Goal: Complete application form: Complete application form

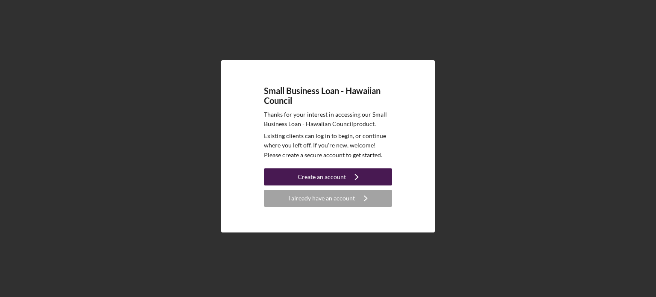
click at [299, 176] on button "Create an account Icon/Navigate" at bounding box center [328, 176] width 128 height 17
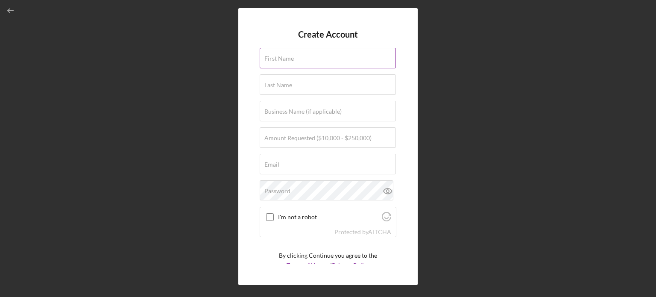
click at [282, 61] on label "First Name" at bounding box center [278, 58] width 29 height 7
click at [282, 61] on input "First Name" at bounding box center [328, 58] width 136 height 20
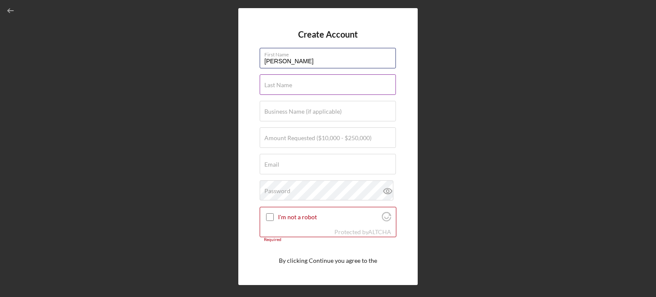
type input "[PERSON_NAME]"
click at [303, 85] on input "Last Name" at bounding box center [328, 84] width 136 height 20
type input "[PERSON_NAME]"
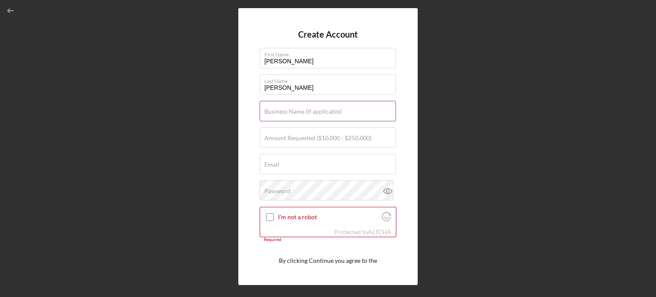
click at [304, 112] on label "Business Name (if applicable)" at bounding box center [302, 111] width 77 height 7
click at [304, 112] on input "Business Name (if applicable)" at bounding box center [328, 111] width 136 height 20
type input "ADRLAH LLC dba Maui Pack and Ship"
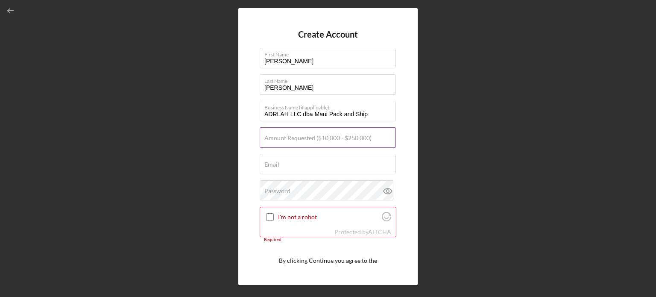
click at [302, 140] on label "Amount Requested ($10,000 - $250,000)" at bounding box center [317, 138] width 107 height 7
click at [302, 140] on input "Amount Requested ($10,000 - $250,000)" at bounding box center [328, 137] width 136 height 20
type input "$50,000"
click at [296, 164] on input "Email" at bounding box center [328, 164] width 136 height 20
type input "[EMAIL_ADDRESS][DOMAIN_NAME]"
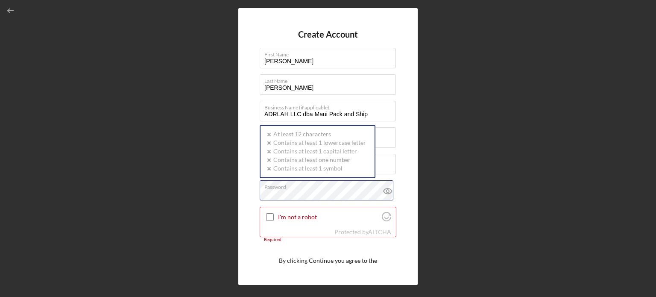
click at [219, 200] on div "Create Account First Name [PERSON_NAME] Last Name [PERSON_NAME] Business Name (…" at bounding box center [327, 146] width 647 height 293
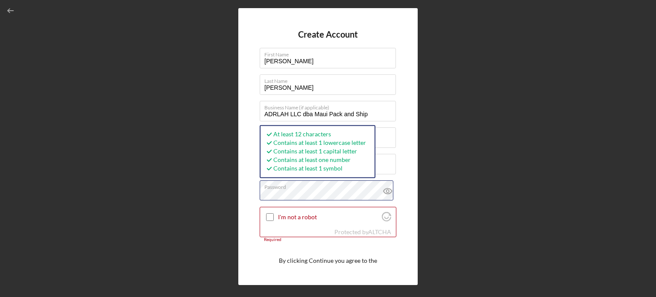
click at [208, 215] on div "Create Account First Name [PERSON_NAME] Last Name [PERSON_NAME] Business Name (…" at bounding box center [327, 146] width 647 height 293
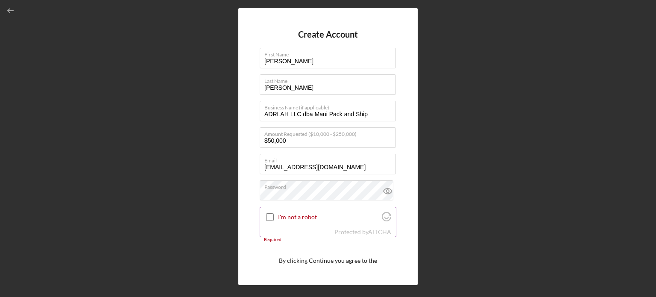
click at [270, 217] on input "I'm not a robot" at bounding box center [270, 217] width 8 height 8
checkbox input "true"
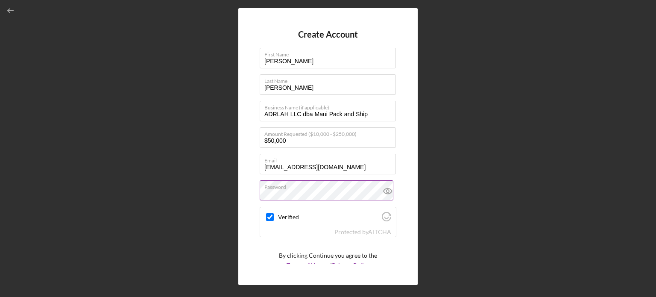
scroll to position [32, 0]
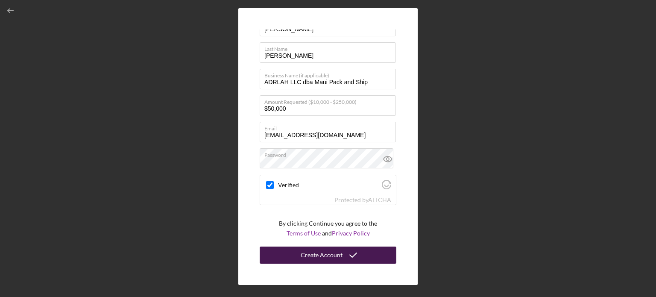
click at [331, 255] on div "Create Account" at bounding box center [322, 254] width 42 height 17
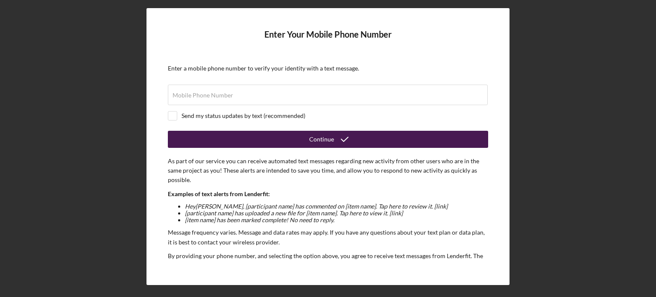
click at [311, 140] on div "Continue" at bounding box center [321, 139] width 25 height 17
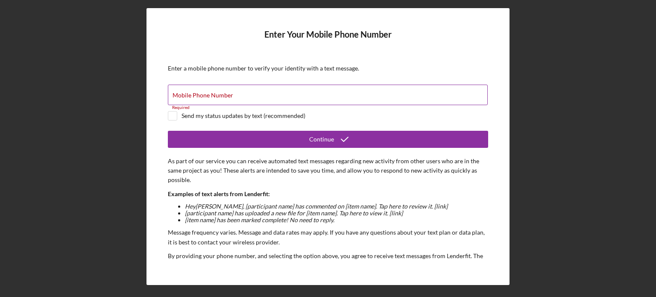
click at [183, 97] on label "Mobile Phone Number" at bounding box center [203, 95] width 61 height 7
click at [183, 97] on input "Mobile Phone Number" at bounding box center [328, 95] width 320 height 20
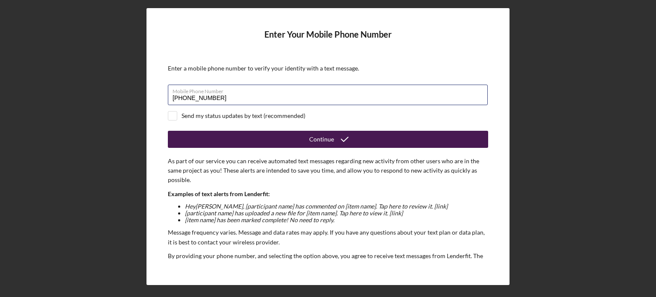
type input "[PHONE_NUMBER]"
click at [321, 139] on div "Continue" at bounding box center [321, 139] width 25 height 17
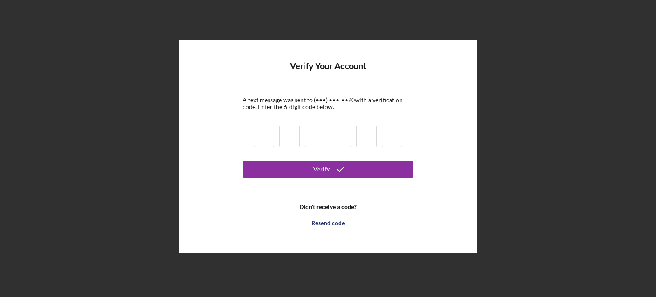
click at [261, 135] on input at bounding box center [264, 136] width 20 height 21
type input "0"
type input "7"
type input "1"
type input "3"
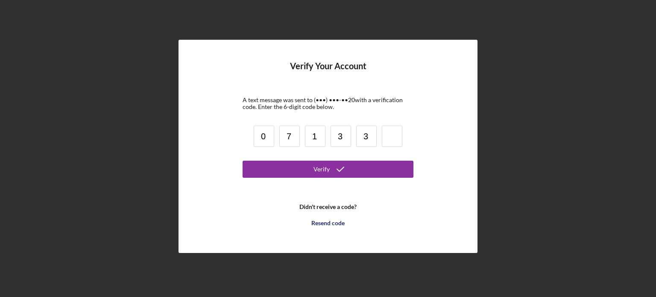
type input "3"
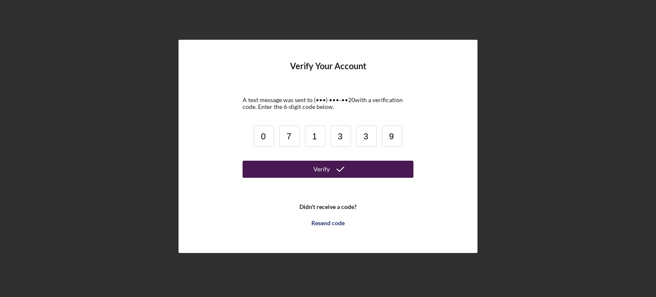
type input "9"
click at [293, 175] on button "Verify" at bounding box center [328, 169] width 171 height 17
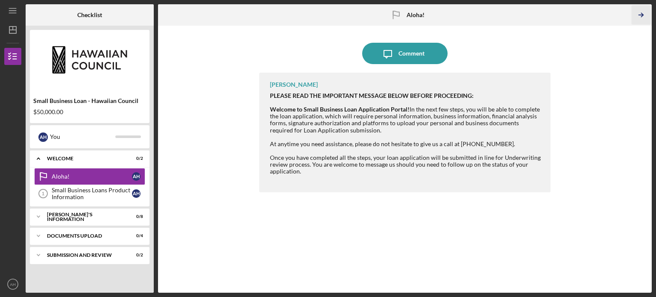
click at [644, 15] on icon "Icon/Table Pagination Arrow" at bounding box center [640, 15] width 19 height 19
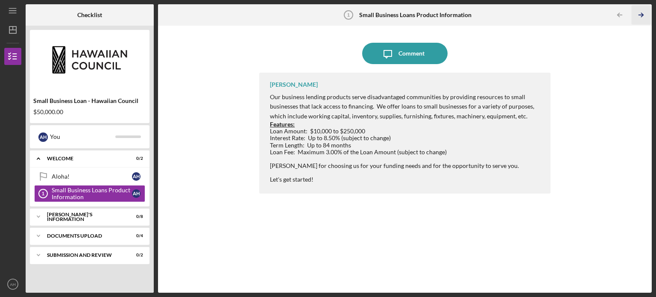
click at [642, 15] on line "button" at bounding box center [641, 15] width 4 height 0
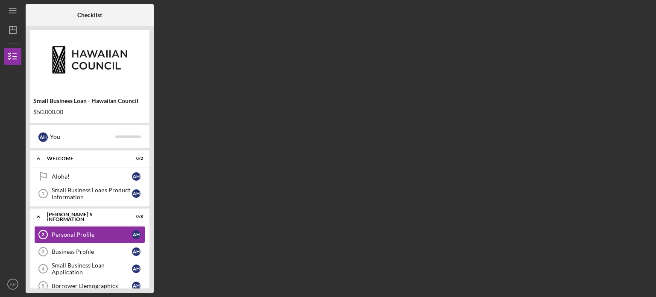
scroll to position [15, 0]
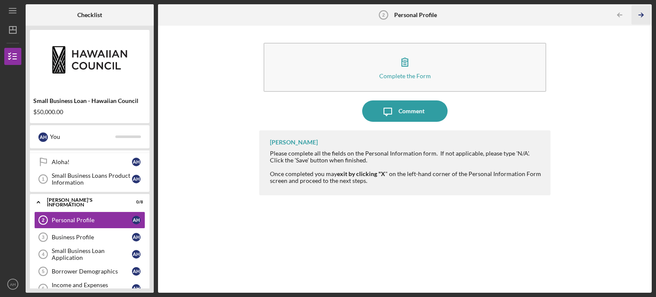
click at [642, 15] on line "button" at bounding box center [641, 15] width 4 height 0
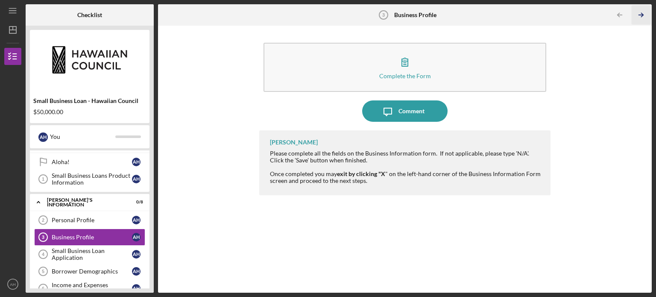
click at [642, 15] on line "button" at bounding box center [641, 15] width 4 height 0
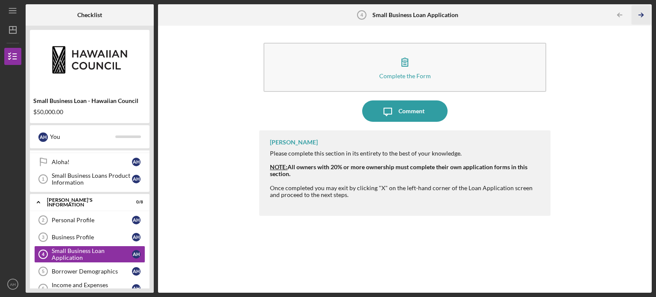
click at [642, 15] on line "button" at bounding box center [641, 15] width 4 height 0
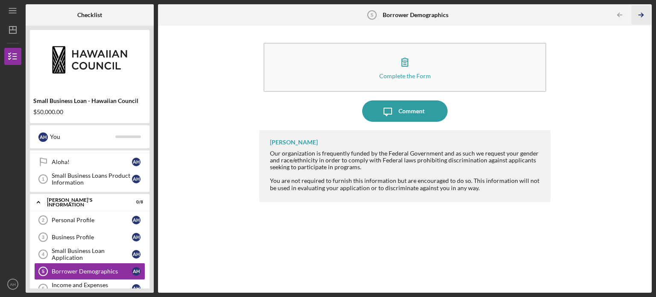
click at [642, 15] on line "button" at bounding box center [641, 15] width 4 height 0
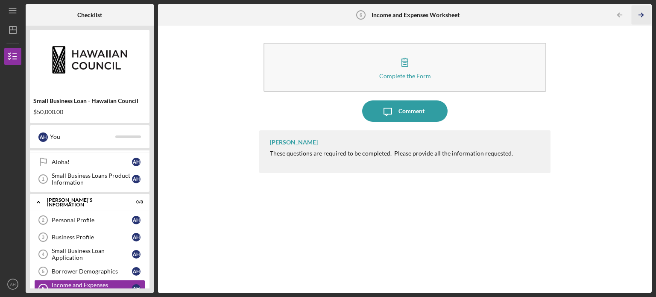
click at [642, 15] on line "button" at bounding box center [641, 15] width 4 height 0
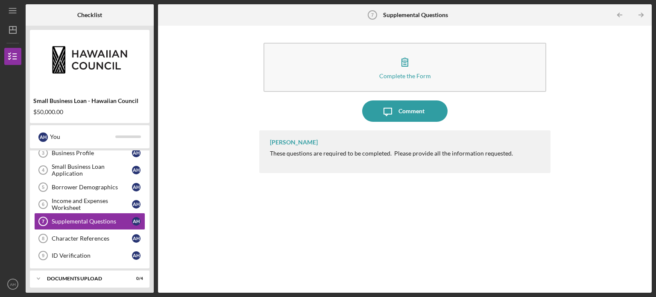
scroll to position [99, 0]
click at [642, 15] on line "button" at bounding box center [641, 15] width 4 height 0
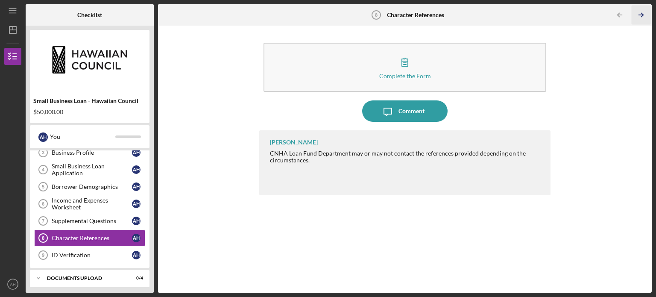
click at [642, 15] on line "button" at bounding box center [641, 15] width 4 height 0
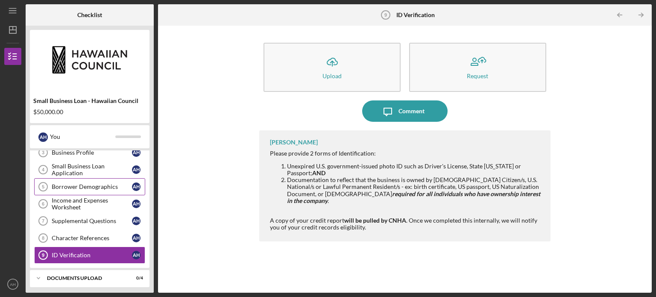
scroll to position [68, 0]
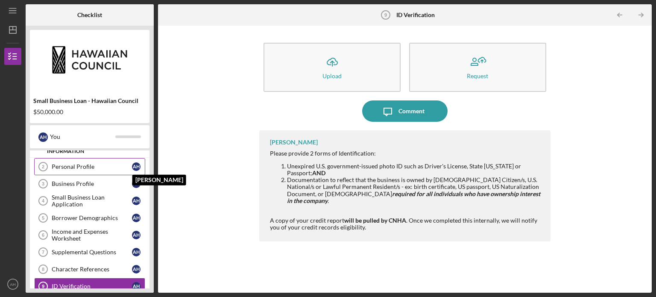
click at [137, 165] on div "A H" at bounding box center [136, 166] width 9 height 9
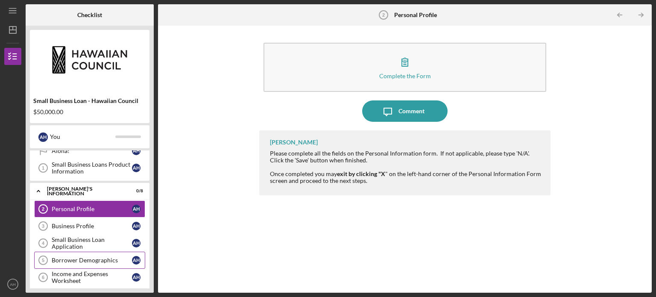
scroll to position [27, 0]
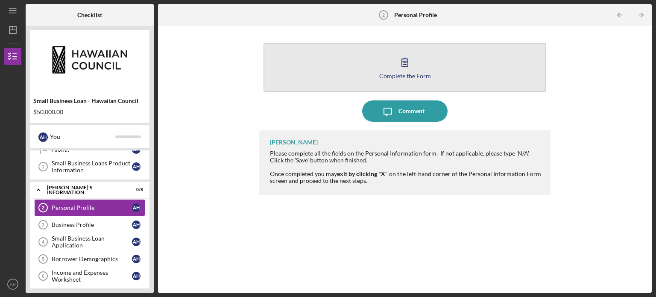
click at [360, 70] on button "Complete the Form Form" at bounding box center [404, 67] width 283 height 49
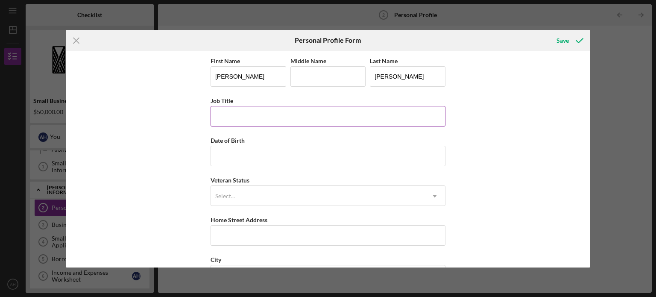
click at [318, 124] on input "Job Title" at bounding box center [328, 116] width 235 height 20
type input "Managing Member"
click at [300, 161] on input "Date of Birth" at bounding box center [328, 156] width 235 height 20
type input "[DATE]"
click at [274, 197] on div "Select..." at bounding box center [318, 196] width 214 height 20
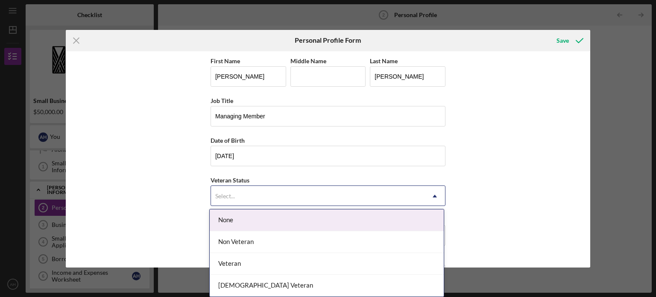
click at [262, 223] on div "None" at bounding box center [327, 220] width 234 height 22
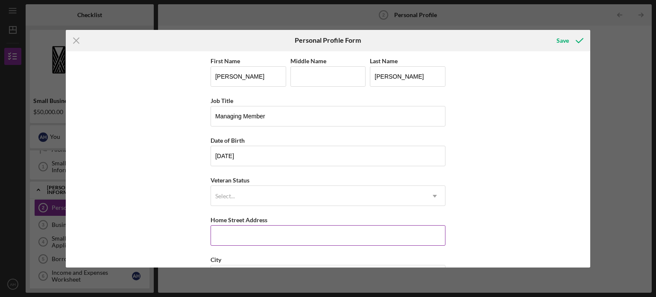
scroll to position [96, 0]
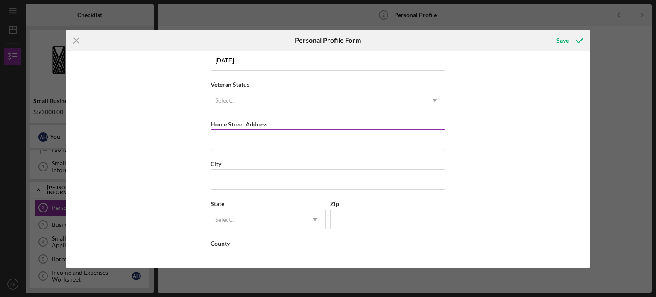
click at [279, 140] on input "Home Street Address" at bounding box center [328, 139] width 235 height 20
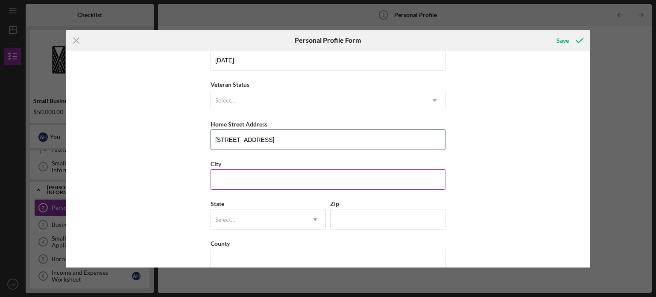
type input "[STREET_ADDRESS]"
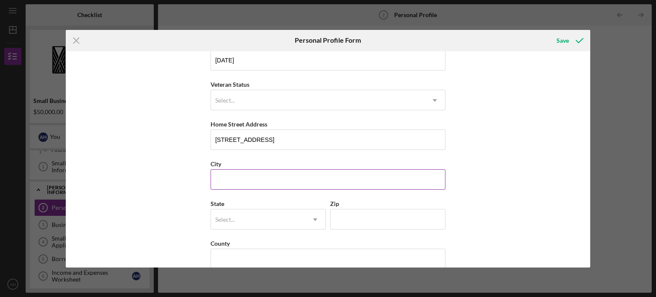
click at [281, 183] on input "City" at bounding box center [328, 179] width 235 height 20
type input "Kahului"
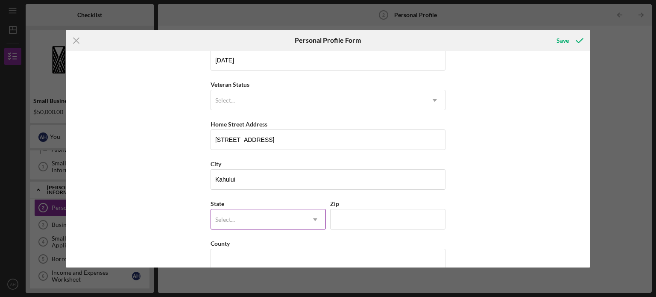
click at [265, 217] on div "Select..." at bounding box center [258, 220] width 94 height 20
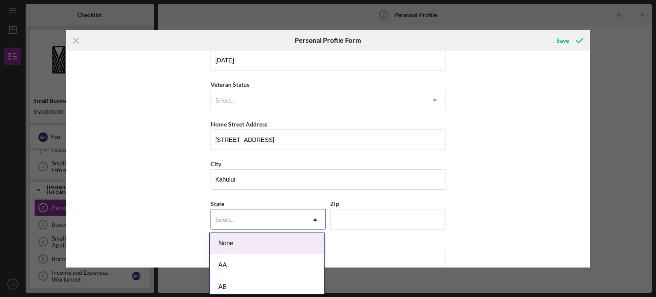
type input "h"
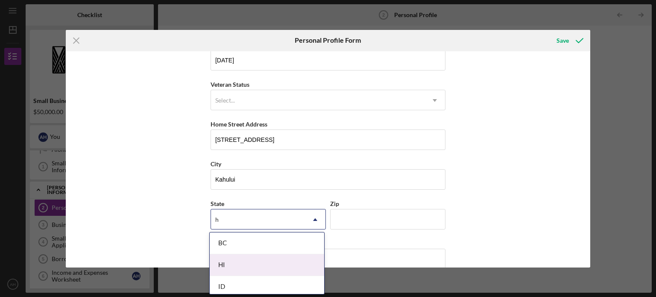
click at [255, 265] on div "HI" at bounding box center [267, 265] width 114 height 22
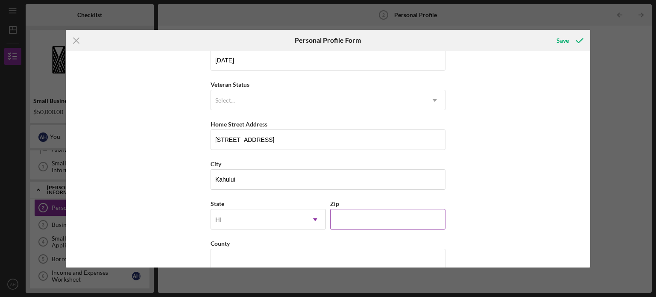
click at [356, 216] on input "Zip" at bounding box center [387, 219] width 115 height 20
type input "96732"
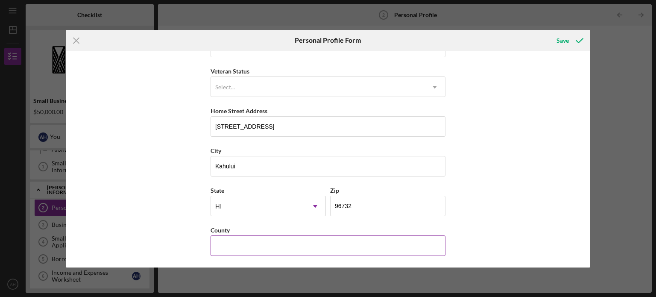
click at [388, 243] on input "County" at bounding box center [328, 245] width 235 height 20
type input "Maui"
click at [564, 39] on div "Save" at bounding box center [562, 40] width 12 height 17
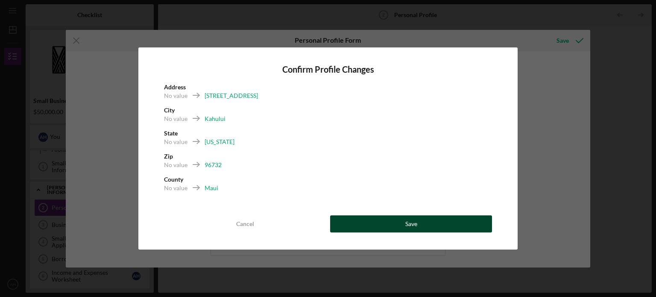
click at [376, 219] on button "Save" at bounding box center [411, 223] width 162 height 17
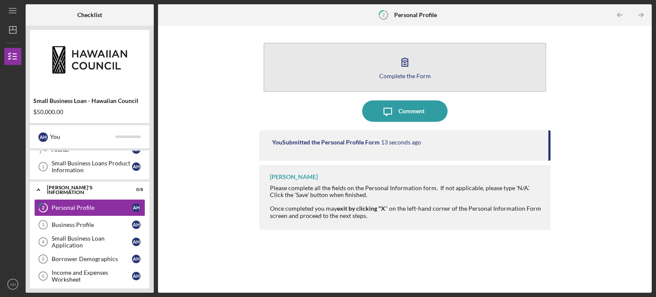
click at [431, 67] on button "Complete the Form Form" at bounding box center [404, 67] width 283 height 49
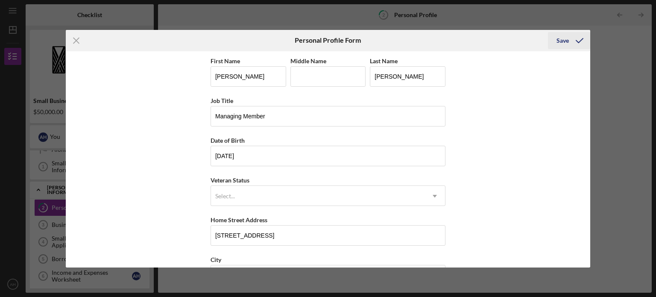
click at [567, 39] on div "Save" at bounding box center [562, 40] width 12 height 17
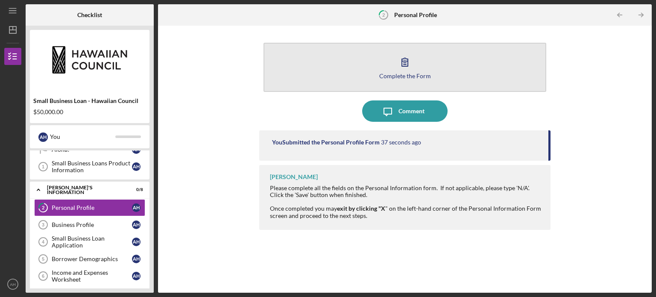
click at [413, 70] on icon "button" at bounding box center [404, 61] width 21 height 21
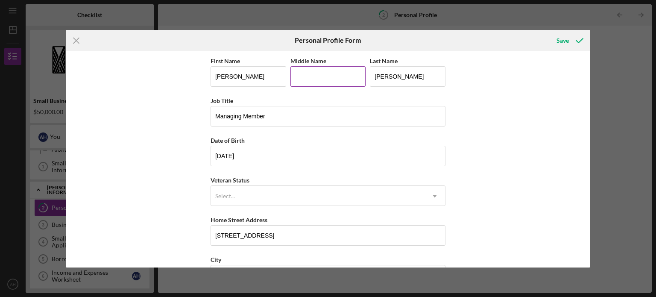
click at [336, 78] on input "Middle Name" at bounding box center [328, 76] width 76 height 20
click at [314, 212] on div "First Name [PERSON_NAME] Middle Name Last Name [PERSON_NAME] Job Title Managing…" at bounding box center [328, 215] width 235 height 318
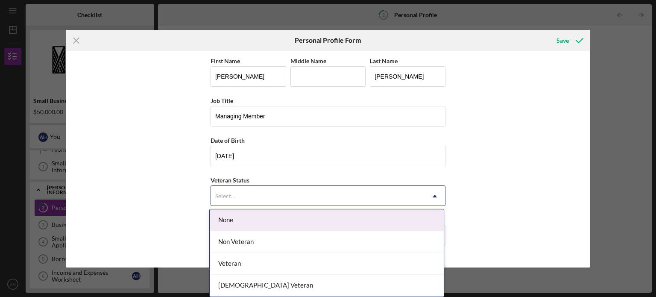
click at [323, 196] on div "Select..." at bounding box center [318, 196] width 214 height 20
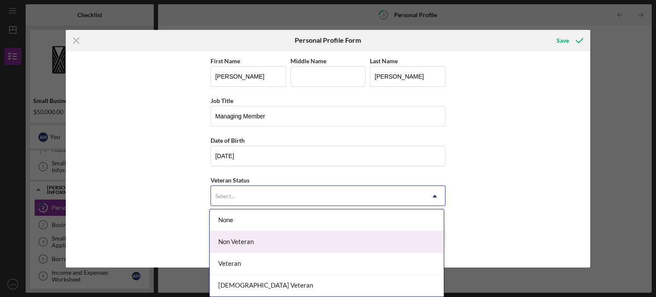
click at [307, 239] on div "Non Veteran" at bounding box center [327, 242] width 234 height 22
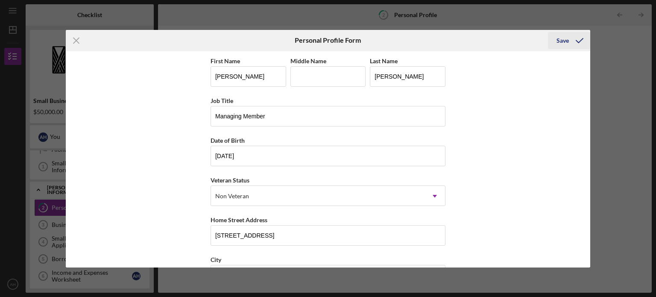
click at [565, 41] on div "Save" at bounding box center [562, 40] width 12 height 17
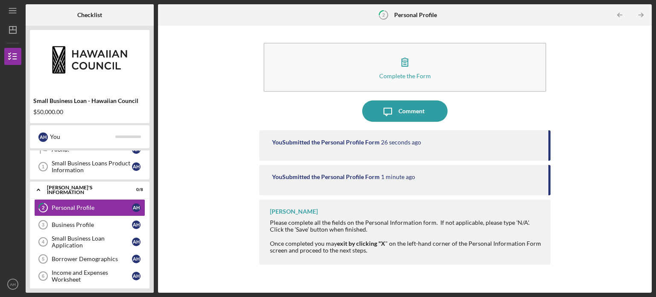
click at [438, 183] on div "You Submitted the Personal Profile Form 1 minute ago" at bounding box center [404, 180] width 291 height 30
click at [441, 140] on div "You Submitted the Personal Profile Form 27 seconds ago" at bounding box center [406, 142] width 268 height 7
click at [642, 12] on icon "Icon/Table Pagination Arrow" at bounding box center [640, 15] width 19 height 19
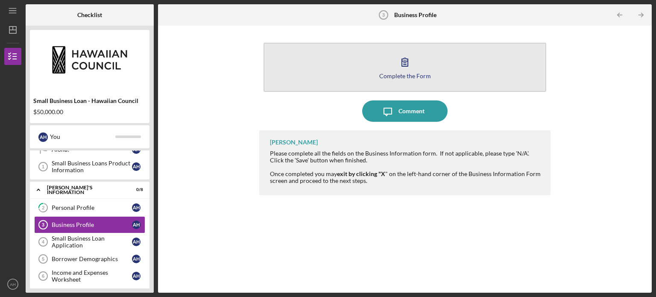
click at [412, 71] on button "Complete the Form Form" at bounding box center [404, 67] width 283 height 49
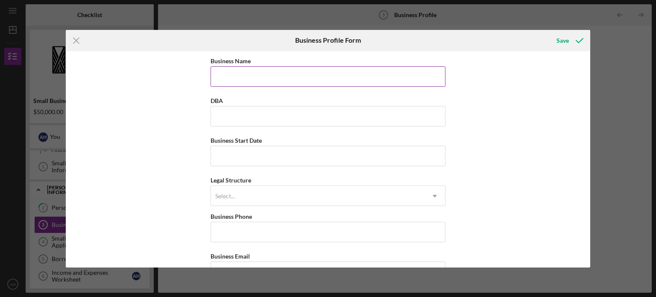
click at [334, 79] on input "Business Name" at bounding box center [328, 76] width 235 height 20
type input "ADRLAH LLC"
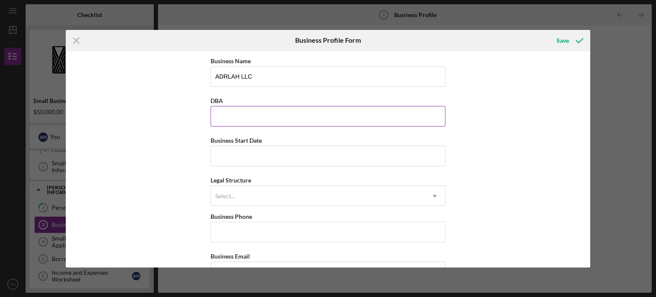
click at [324, 111] on input "DBA" at bounding box center [328, 116] width 235 height 20
type input "Maui Pack and Ship"
click at [270, 155] on input "Business Start Date" at bounding box center [328, 156] width 235 height 20
type input "[DATE]"
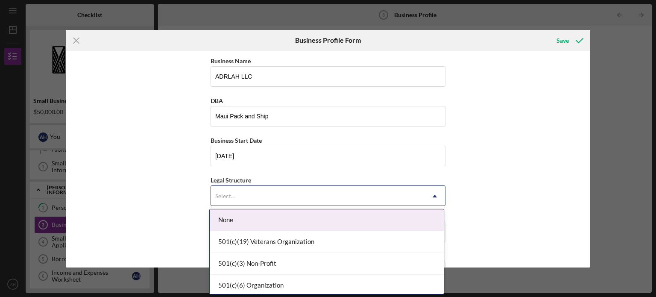
click at [255, 194] on div "Select..." at bounding box center [318, 196] width 214 height 20
click at [249, 222] on div "LLC" at bounding box center [327, 219] width 234 height 22
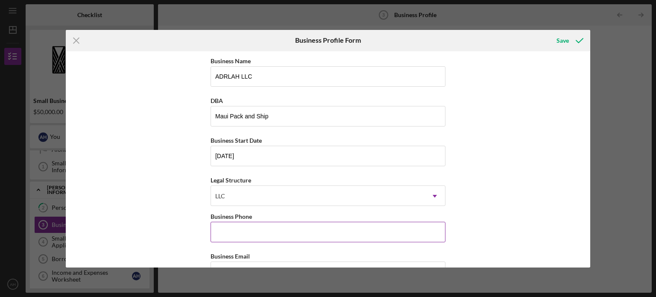
click at [253, 232] on input "Business Phone" at bounding box center [328, 232] width 235 height 20
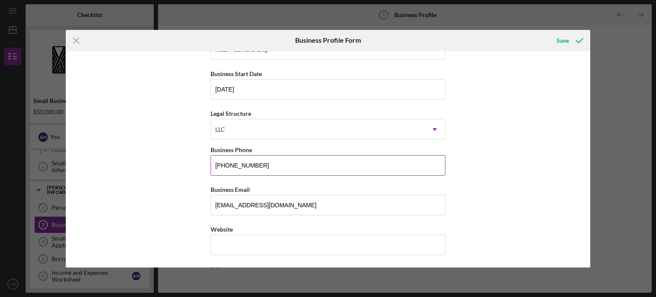
scroll to position [67, 0]
type input "[PHONE_NUMBER]"
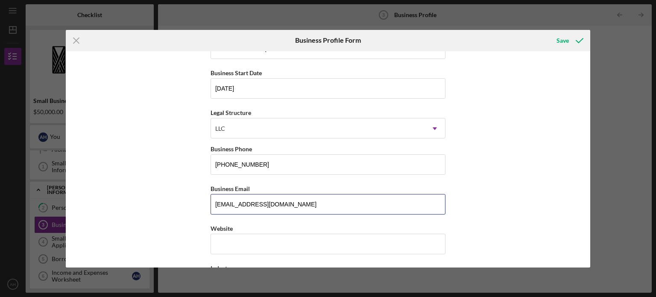
drag, startPoint x: 291, startPoint y: 206, endPoint x: 152, endPoint y: 205, distance: 139.2
click at [152, 205] on div "Business Name ADRLAH LLC DBA Maui Pack and Ship Business Start Date [DATE] Lega…" at bounding box center [328, 159] width 525 height 216
type input "[EMAIL_ADDRESS][DOMAIN_NAME]"
click at [266, 244] on input "Website" at bounding box center [328, 244] width 235 height 20
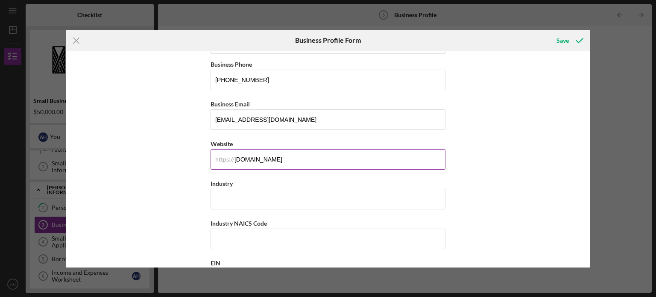
scroll to position [154, 0]
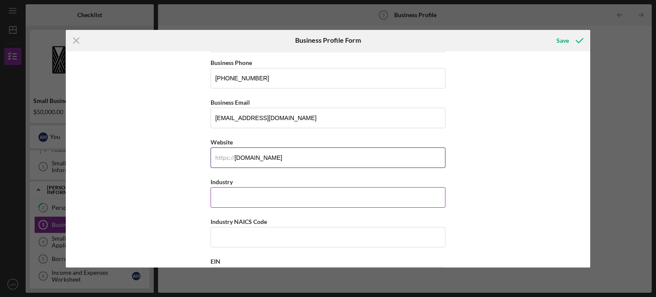
type input "[DOMAIN_NAME]"
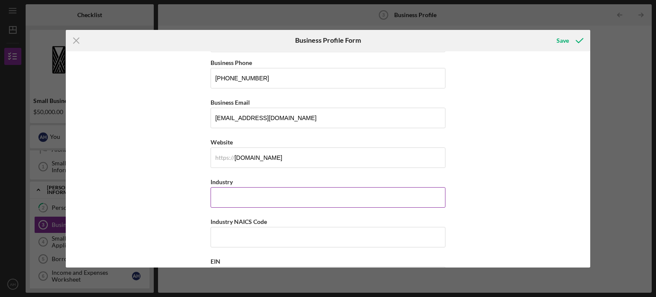
click at [266, 199] on input "Industry" at bounding box center [328, 197] width 235 height 20
click at [281, 196] on input "Industry" at bounding box center [328, 197] width 235 height 20
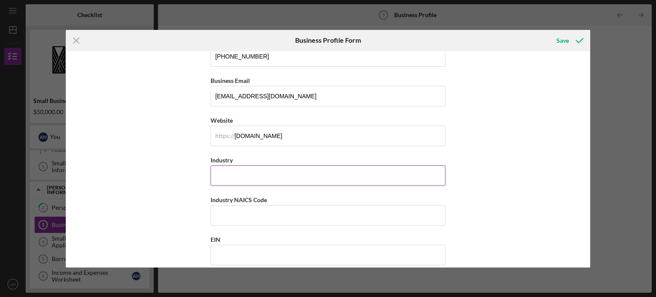
scroll to position [176, 0]
click at [276, 208] on input "Industry NAICS Code" at bounding box center [328, 215] width 235 height 20
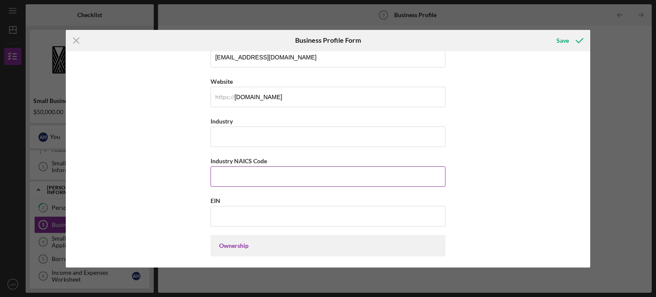
scroll to position [214, 0]
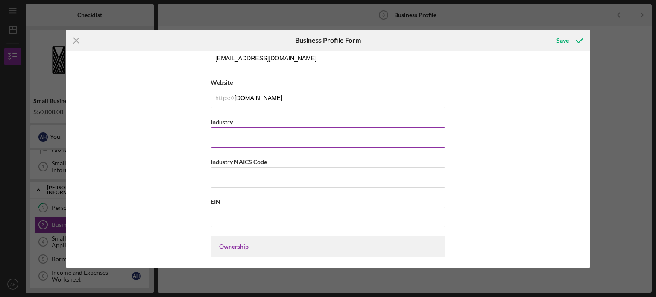
click at [252, 140] on input "Industry" at bounding box center [328, 137] width 235 height 20
type input "Courier Services"
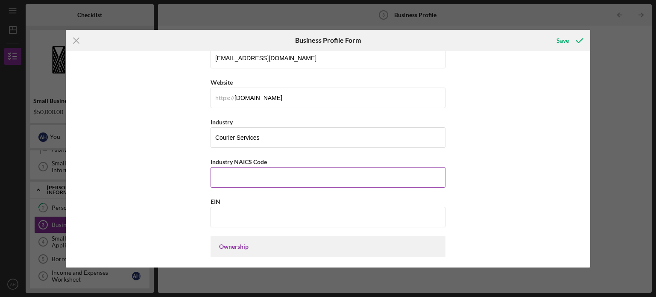
click at [250, 176] on input "Industry NAICS Code" at bounding box center [328, 177] width 235 height 20
type input "492110"
click at [237, 225] on input "EIN" at bounding box center [328, 217] width 235 height 20
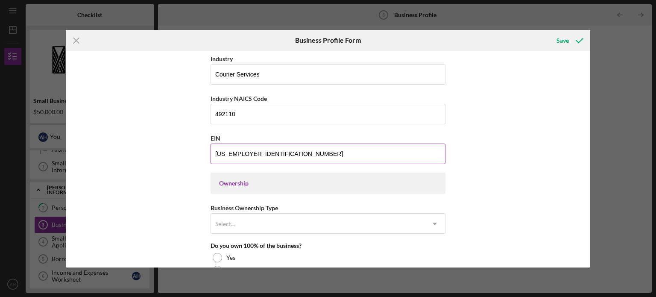
scroll to position [277, 0]
type input "[US_EMPLOYER_IDENTIFICATION_NUMBER]"
click at [239, 220] on div "Select..." at bounding box center [318, 224] width 214 height 20
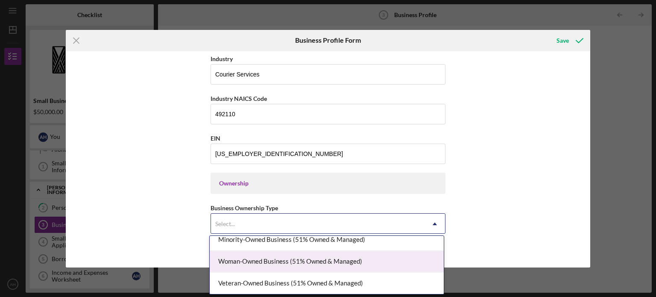
scroll to position [0, 0]
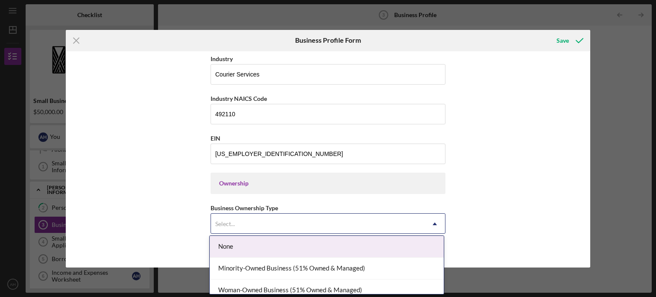
click at [458, 201] on div "Business Name ADRLAH LLC DBA Maui Pack and Ship Business Start Date [DATE] Lega…" at bounding box center [328, 159] width 525 height 216
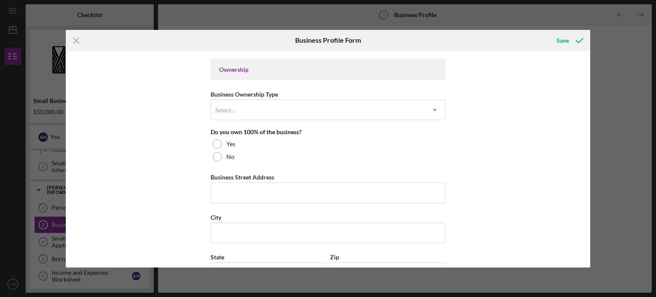
scroll to position [390, 0]
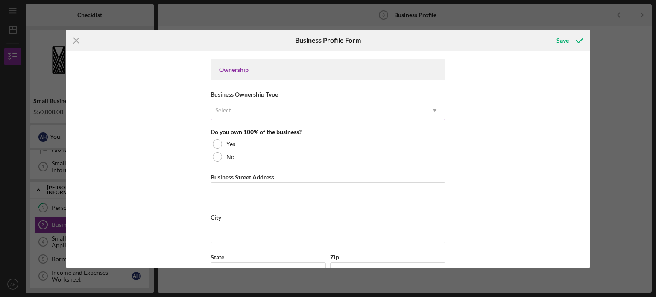
click at [432, 110] on icon "Icon/Dropdown Arrow" at bounding box center [434, 110] width 20 height 20
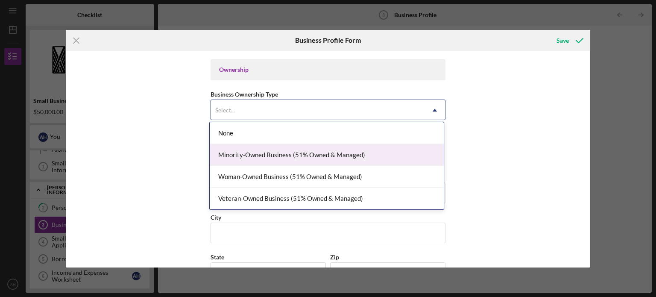
click at [345, 158] on div "Minority-Owned Business (51% Owned & Managed)" at bounding box center [327, 155] width 234 height 22
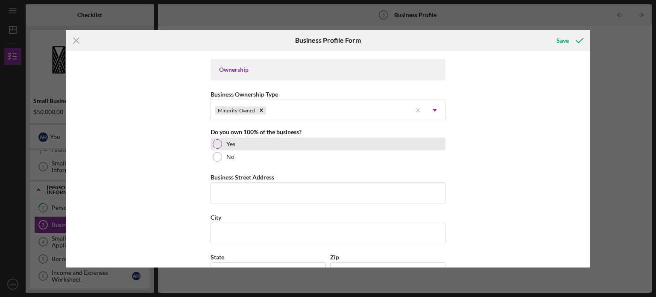
click at [218, 143] on div at bounding box center [217, 143] width 9 height 9
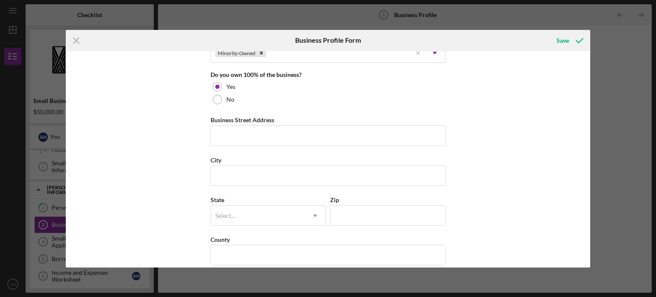
scroll to position [447, 0]
click at [228, 130] on input "Business Street Address" at bounding box center [328, 136] width 235 height 20
type input "[STREET_ADDRESS]"
click at [264, 176] on input "City" at bounding box center [328, 176] width 235 height 20
type input "Kahului"
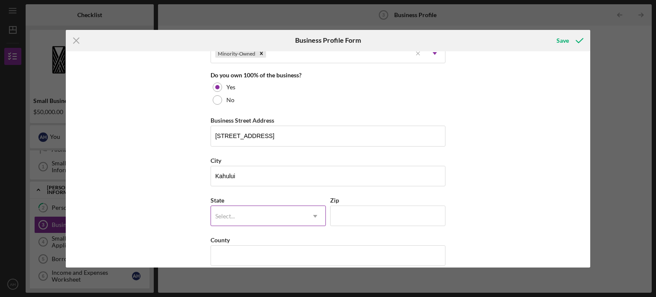
click at [293, 213] on div "Select..." at bounding box center [258, 216] width 94 height 20
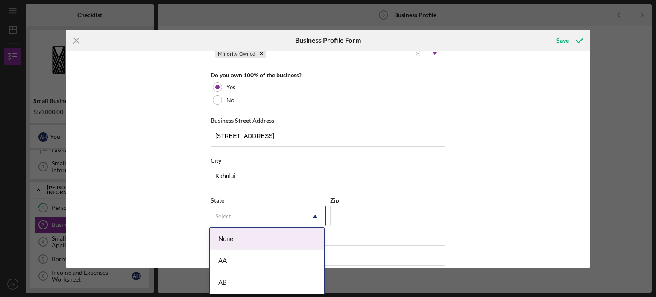
type input "h"
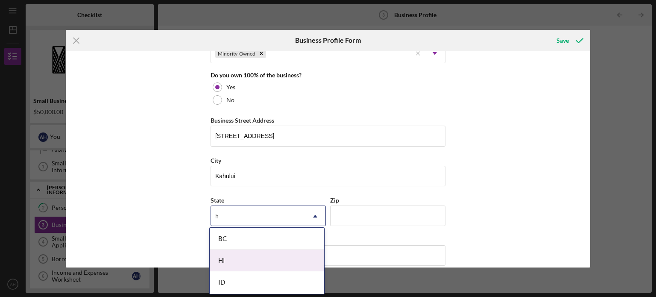
click at [283, 258] on div "HI" at bounding box center [267, 260] width 114 height 22
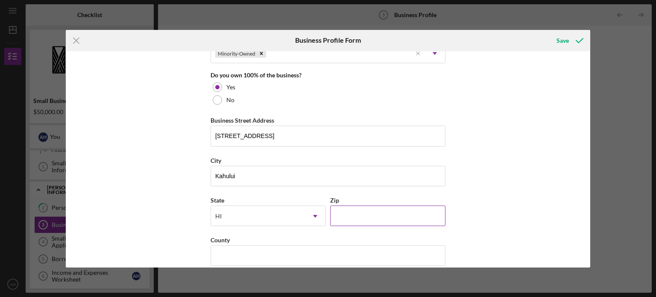
click at [363, 207] on input "Zip" at bounding box center [387, 215] width 115 height 20
type input "96732"
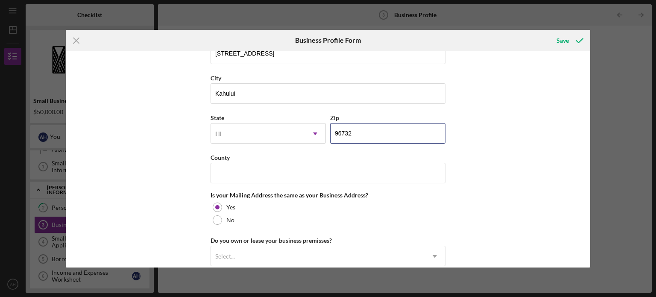
scroll to position [530, 0]
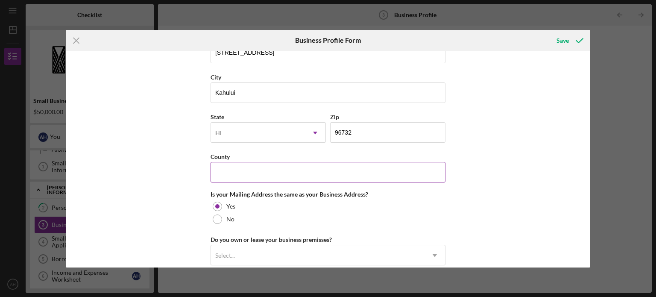
click at [307, 171] on input "County" at bounding box center [328, 172] width 235 height 20
type input "Maui"
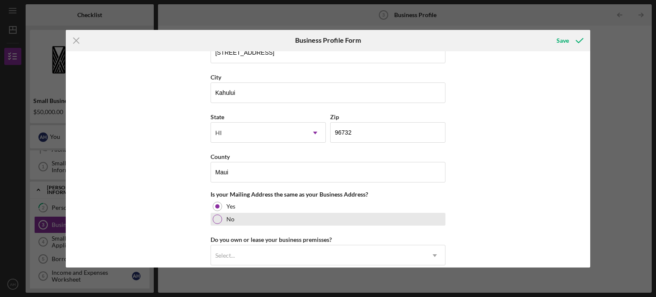
click at [218, 220] on div at bounding box center [217, 218] width 9 height 9
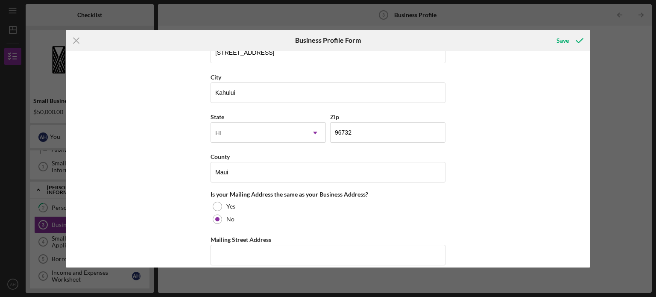
scroll to position [612, 0]
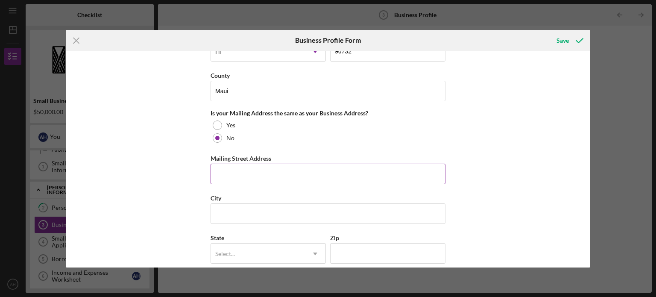
click at [246, 169] on input "Mailing Street Address" at bounding box center [328, 174] width 235 height 20
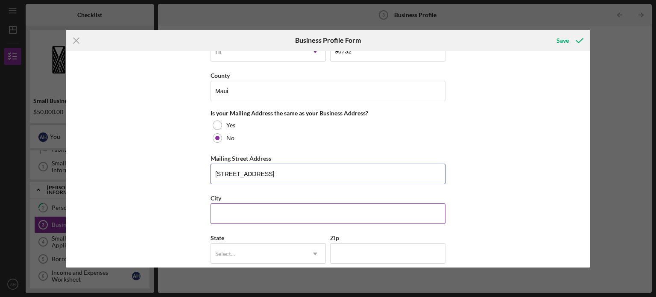
type input "[STREET_ADDRESS]"
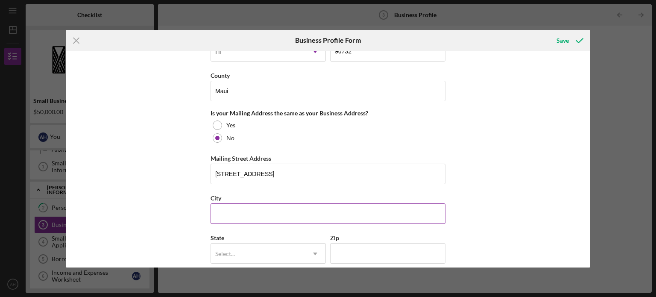
click at [236, 215] on input "City" at bounding box center [328, 213] width 235 height 20
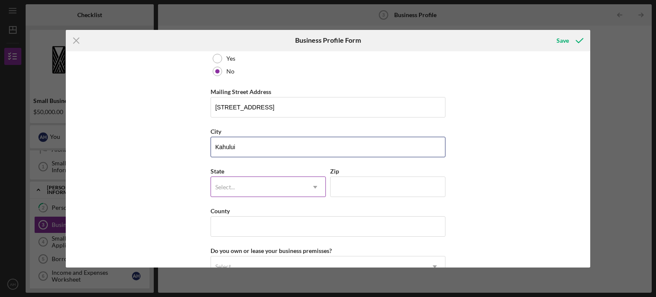
type input "Kahului"
click at [249, 189] on div "Select..." at bounding box center [258, 187] width 94 height 20
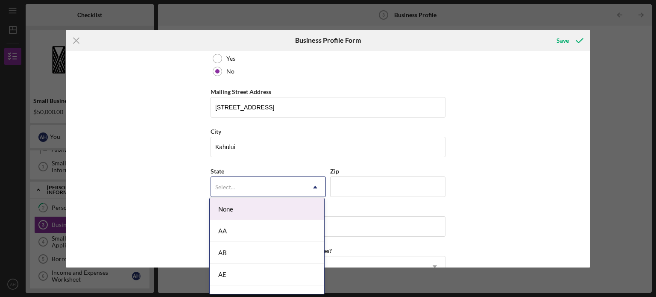
type input "h"
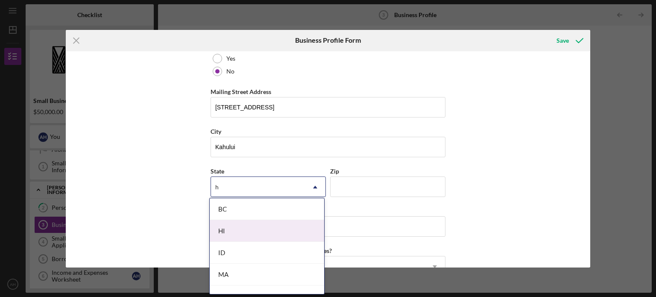
click at [241, 234] on div "HI" at bounding box center [267, 231] width 114 height 22
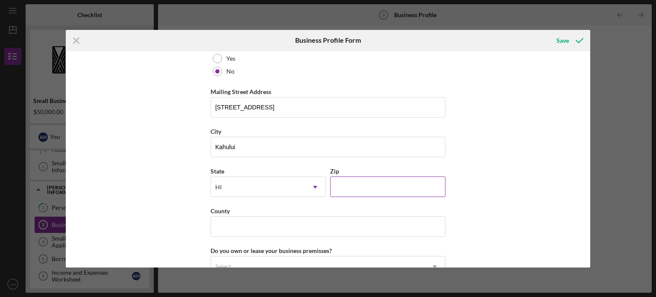
click at [365, 181] on input "Zip" at bounding box center [387, 186] width 115 height 20
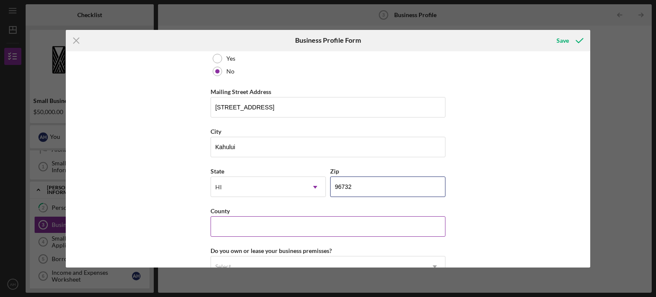
type input "96732"
click at [302, 216] on input "County" at bounding box center [328, 226] width 235 height 20
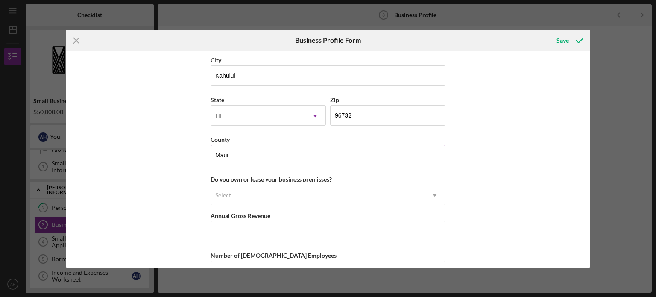
scroll to position [813, 0]
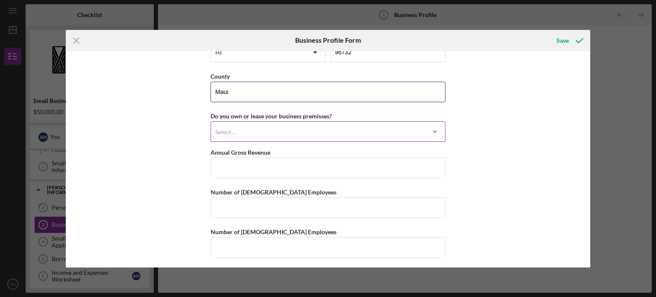
type input "Maui"
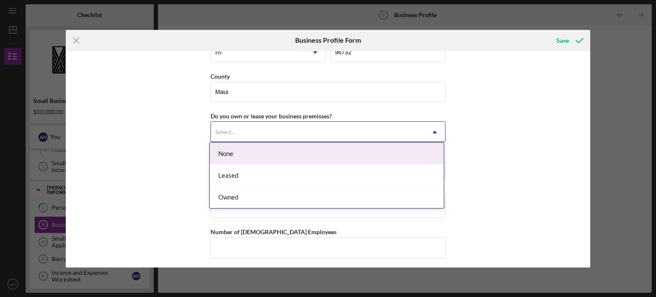
click at [413, 126] on div "Select..." at bounding box center [318, 132] width 214 height 20
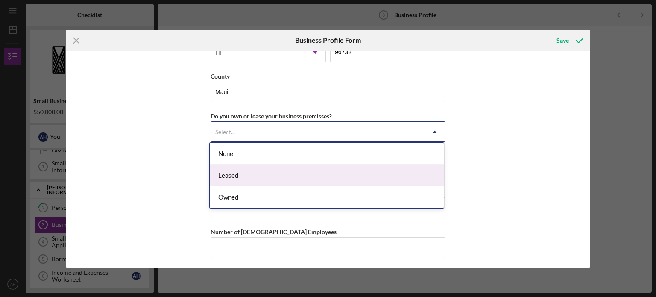
click at [295, 171] on div "Leased" at bounding box center [327, 175] width 234 height 22
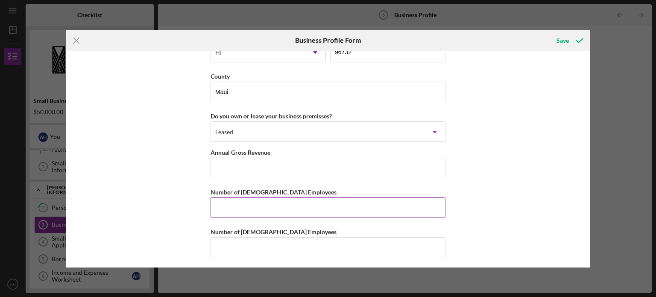
click at [283, 205] on input "Number of [DEMOGRAPHIC_DATA] Employees" at bounding box center [328, 207] width 235 height 20
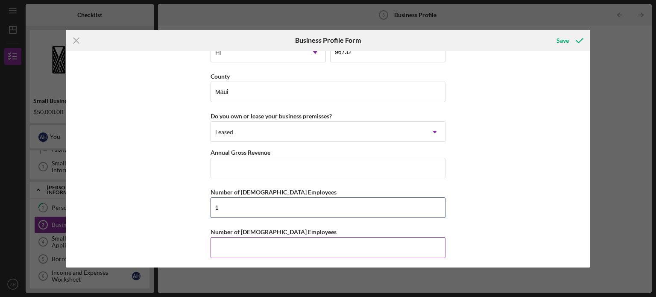
type input "1"
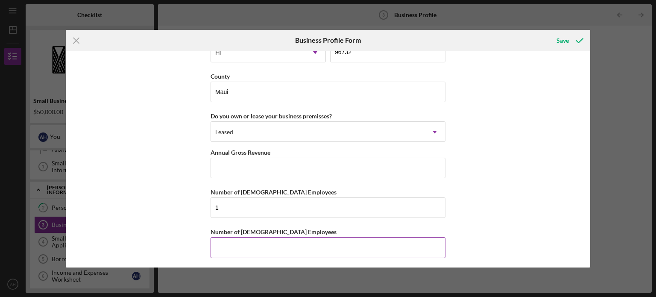
click at [267, 249] on input "Number of [DEMOGRAPHIC_DATA] Employees" at bounding box center [328, 247] width 235 height 20
drag, startPoint x: 223, startPoint y: 244, endPoint x: 190, endPoint y: 242, distance: 32.9
click at [190, 242] on div "Business Name ADRLAH LLC DBA Maui Pack and Ship Business Start Date [DATE] Lega…" at bounding box center [328, 159] width 525 height 216
type input "2"
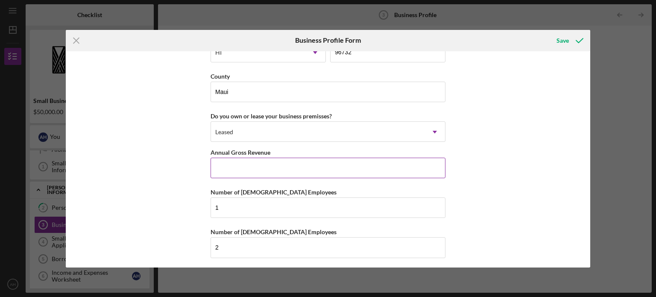
click at [220, 171] on input "Annual Gross Revenue" at bounding box center [328, 168] width 235 height 20
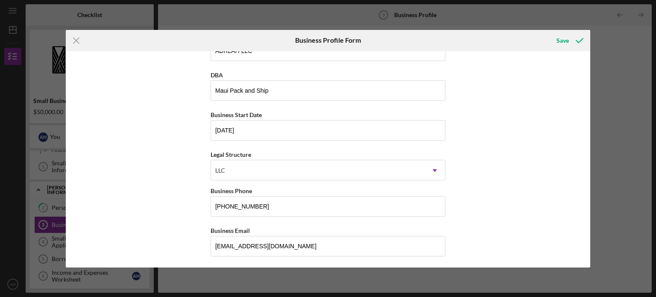
scroll to position [0, 0]
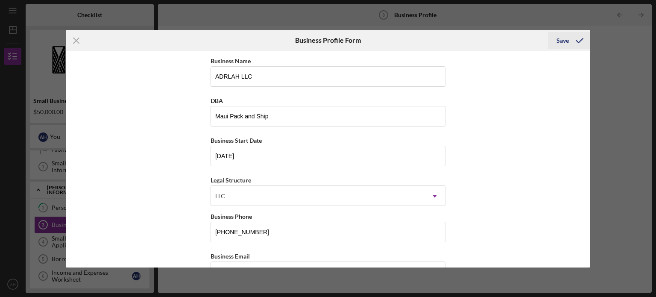
type input "$500,000"
click at [562, 39] on div "Save" at bounding box center [562, 40] width 12 height 17
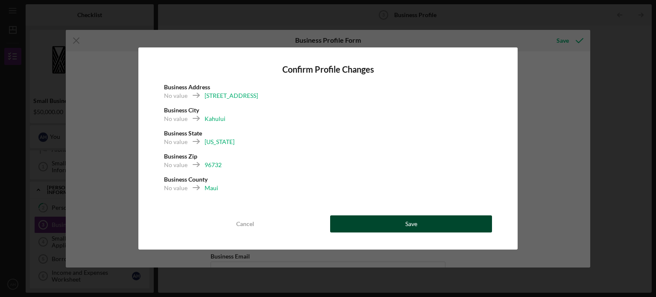
click at [413, 222] on div "Save" at bounding box center [411, 223] width 12 height 17
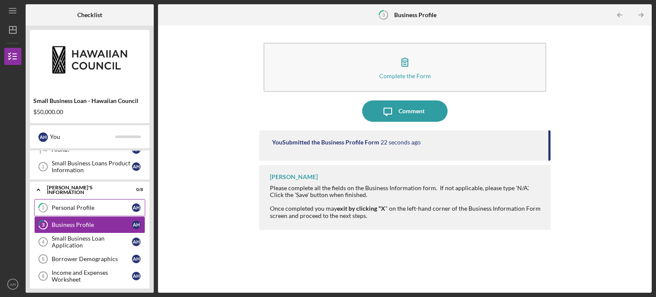
click at [85, 206] on div "Personal Profile" at bounding box center [92, 207] width 80 height 7
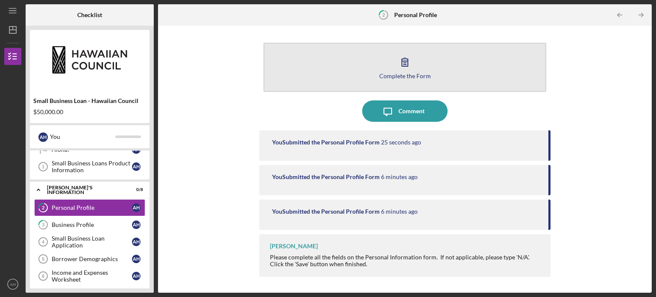
click at [406, 59] on icon "button" at bounding box center [405, 62] width 6 height 8
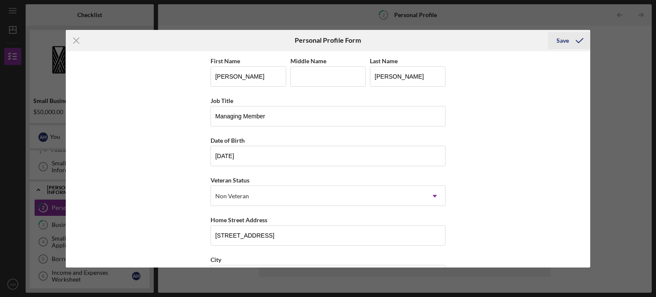
click at [560, 41] on div "Save" at bounding box center [562, 40] width 12 height 17
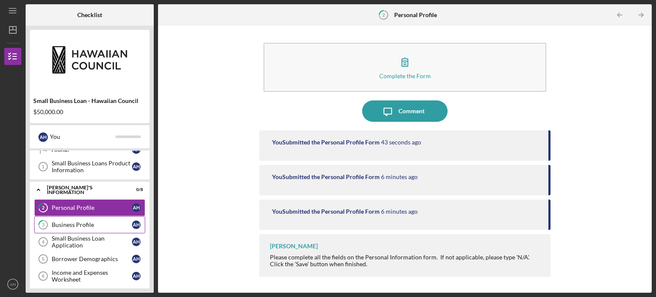
click at [76, 229] on link "3 Business Profile A H" at bounding box center [89, 224] width 111 height 17
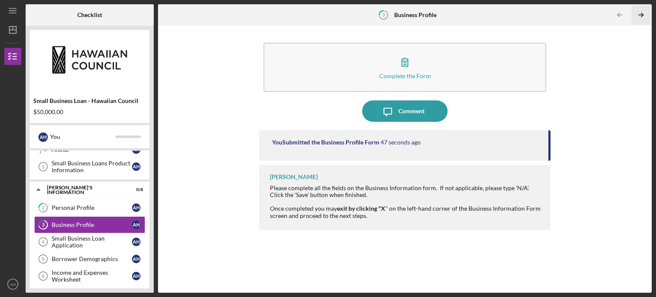
click at [643, 14] on icon "Icon/Table Pagination Arrow" at bounding box center [640, 15] width 19 height 19
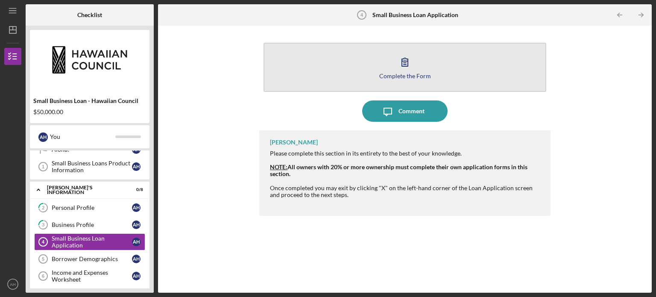
click at [401, 73] on div "Complete the Form" at bounding box center [405, 76] width 52 height 6
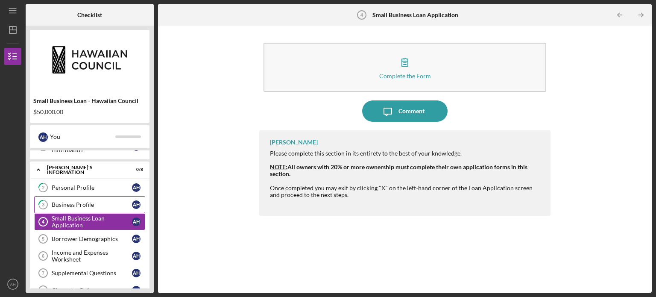
scroll to position [51, 0]
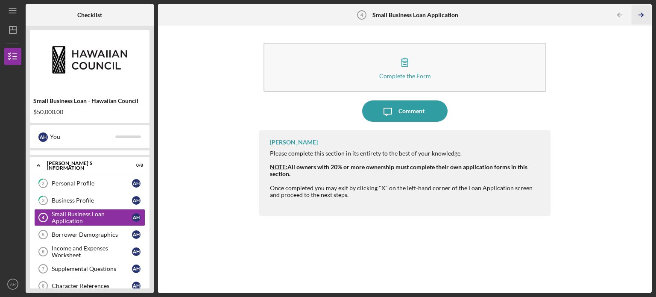
click at [639, 15] on line "button" at bounding box center [641, 15] width 4 height 0
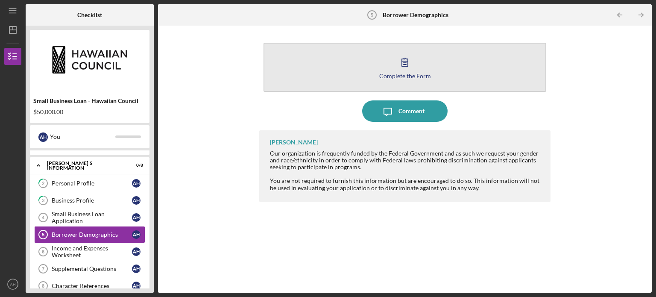
click at [410, 73] on div "Complete the Form" at bounding box center [405, 76] width 52 height 6
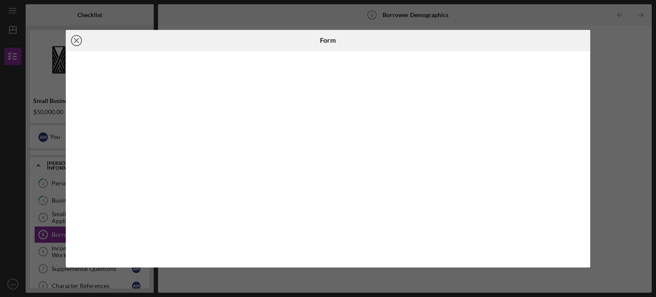
click at [69, 41] on icon "Icon/Close" at bounding box center [76, 40] width 21 height 21
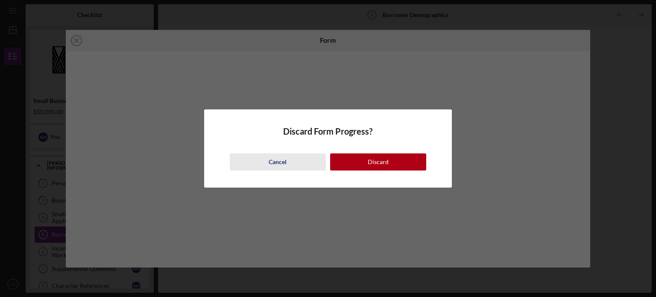
click at [289, 156] on button "Cancel" at bounding box center [278, 161] width 96 height 17
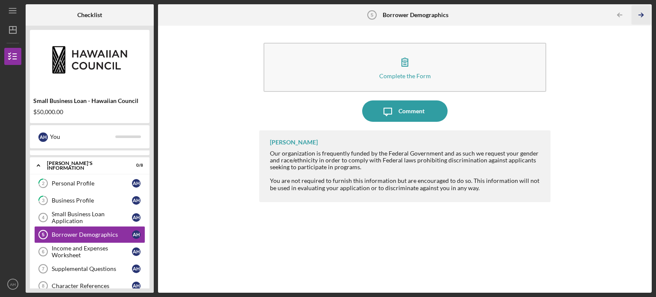
click at [641, 15] on icon "Icon/Table Pagination Arrow" at bounding box center [640, 15] width 19 height 19
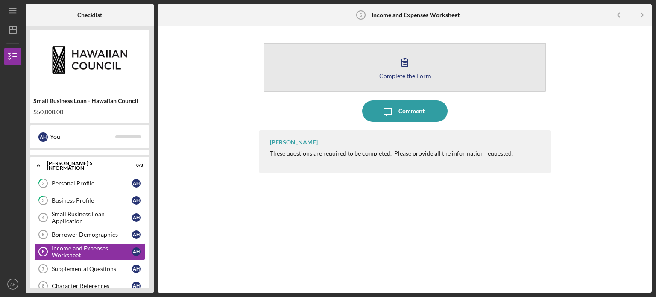
click at [402, 64] on icon "button" at bounding box center [405, 62] width 6 height 8
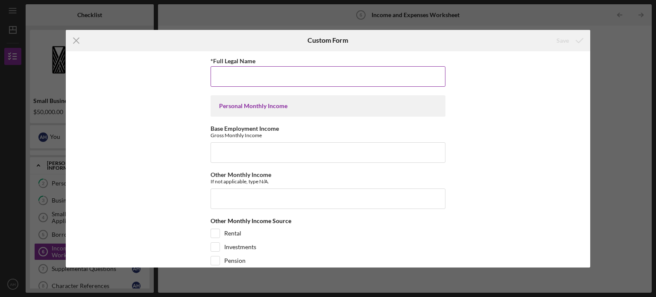
click at [304, 76] on input "*Full Legal Name" at bounding box center [328, 76] width 235 height 20
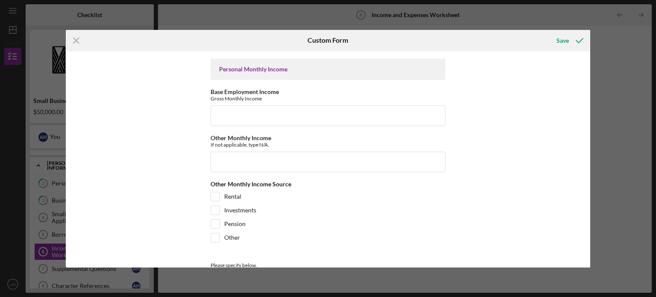
scroll to position [37, 0]
type input "[PERSON_NAME]"
click at [228, 116] on input "Base Employment Income" at bounding box center [328, 115] width 235 height 20
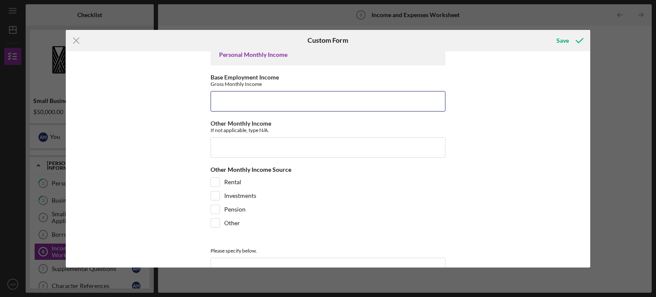
scroll to position [52, 0]
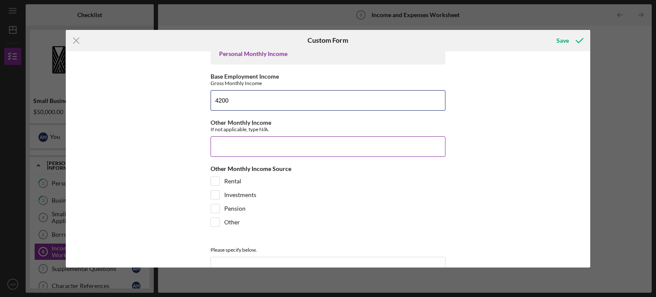
type input "4200"
click at [229, 154] on input "Other Monthly Income" at bounding box center [328, 146] width 235 height 20
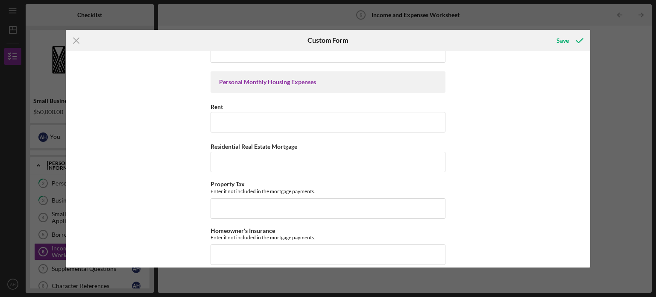
scroll to position [266, 0]
click at [218, 115] on input "Rent" at bounding box center [328, 122] width 235 height 20
type input "3800"
click at [242, 160] on input "Residential Real Estate Mortgage" at bounding box center [328, 162] width 235 height 20
type input "1400"
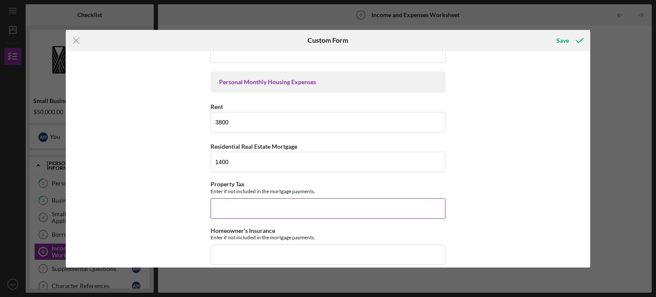
click at [260, 208] on input "Property Tax" at bounding box center [328, 208] width 235 height 20
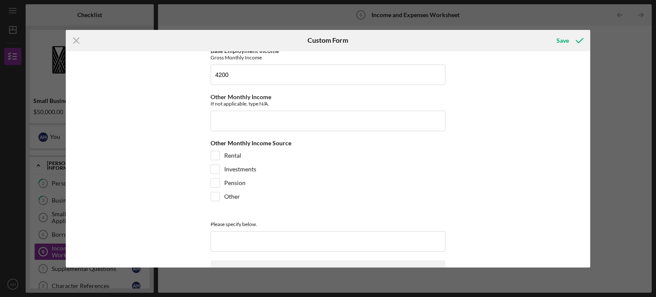
scroll to position [63, 0]
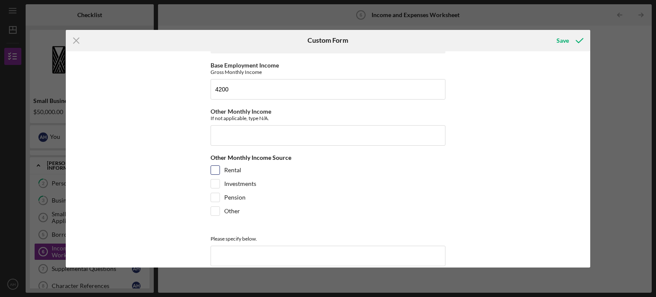
click at [216, 169] on input "Rental" at bounding box center [215, 170] width 9 height 9
checkbox input "true"
click at [225, 144] on input "Other Monthly Income" at bounding box center [328, 135] width 235 height 20
type input "3"
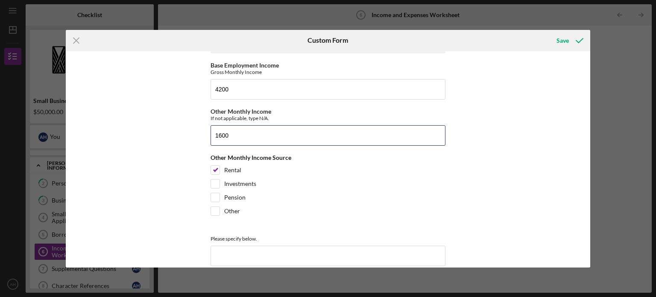
scroll to position [79, 0]
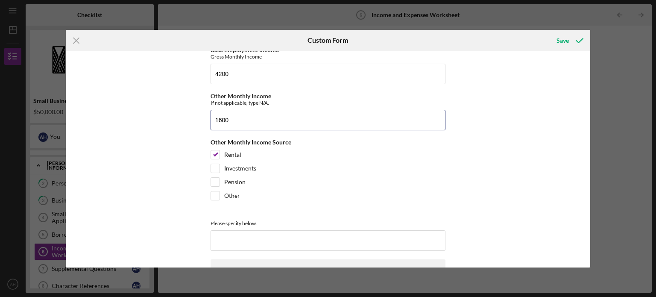
drag, startPoint x: 248, startPoint y: 118, endPoint x: 152, endPoint y: 118, distance: 96.1
click at [152, 118] on div "*Full Legal Name [PERSON_NAME] Personal Monthly Income Base Employment Income G…" at bounding box center [328, 159] width 525 height 216
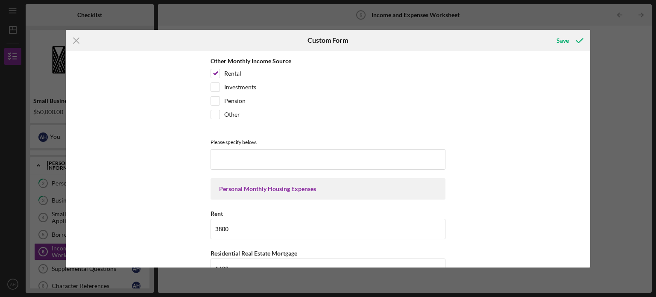
scroll to position [157, 0]
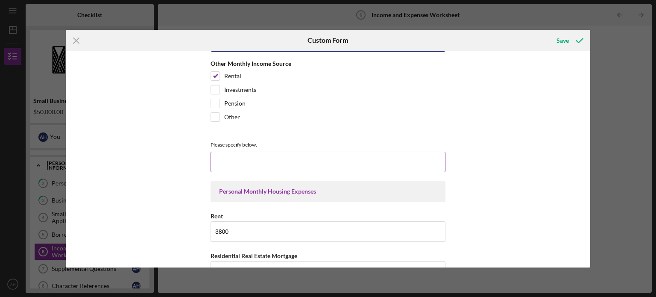
type input "2000"
click at [220, 164] on input at bounding box center [328, 162] width 235 height 20
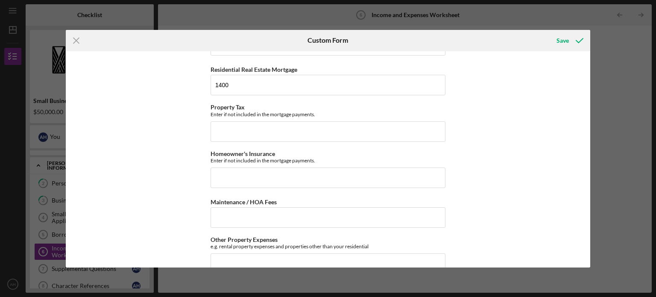
scroll to position [344, 0]
type input "Rental Property"
click at [221, 177] on input "Homeowner's Insurance" at bounding box center [328, 177] width 235 height 20
click at [226, 174] on input "Homeowner's Insurance" at bounding box center [328, 177] width 235 height 20
type input "154.75"
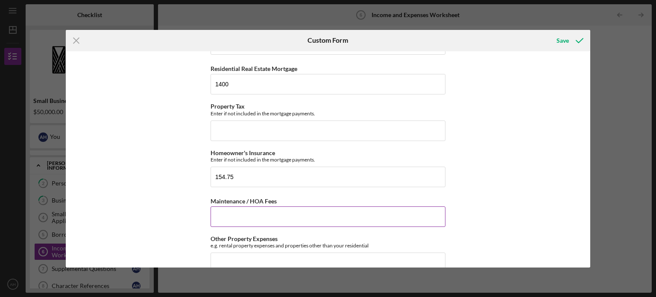
click at [237, 215] on input "Maintenance / HOA Fees" at bounding box center [328, 216] width 235 height 20
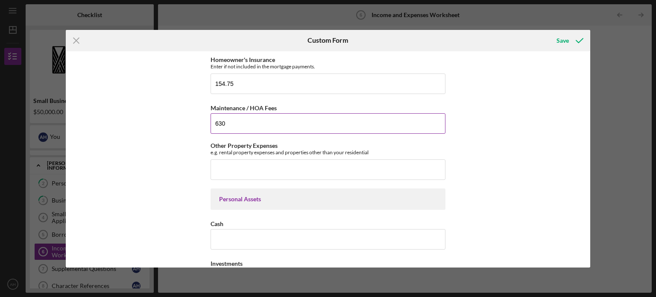
scroll to position [438, 0]
type input "630"
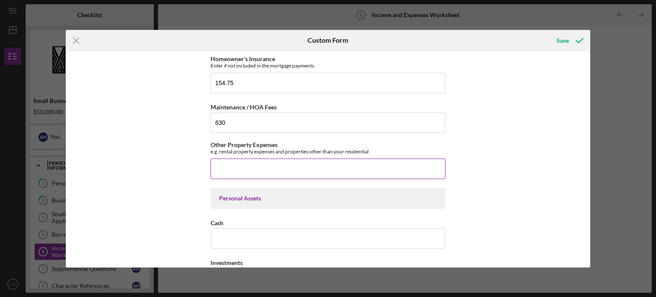
click at [228, 169] on input "Other Property Expenses" at bounding box center [328, 168] width 235 height 20
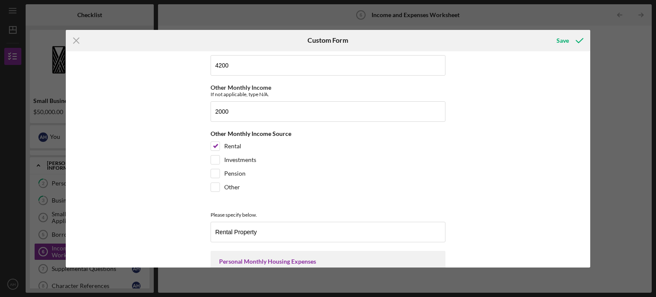
scroll to position [87, 0]
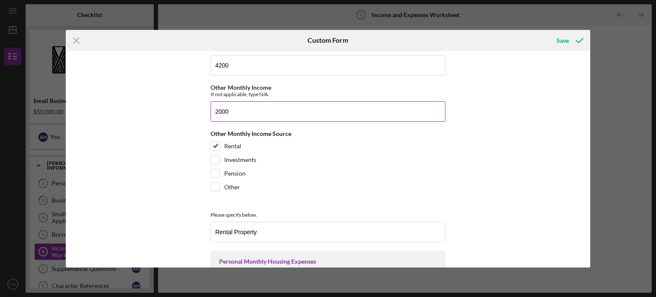
type input "296"
drag, startPoint x: 239, startPoint y: 108, endPoint x: 171, endPoint y: 89, distance: 71.0
click at [171, 89] on div "*Full Legal Name [PERSON_NAME] Personal Monthly Income Base Employment Income G…" at bounding box center [328, 159] width 525 height 216
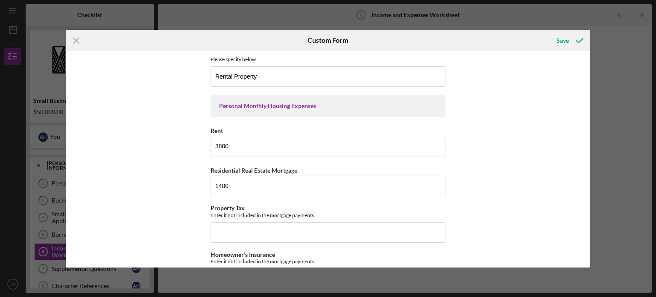
scroll to position [237, 0]
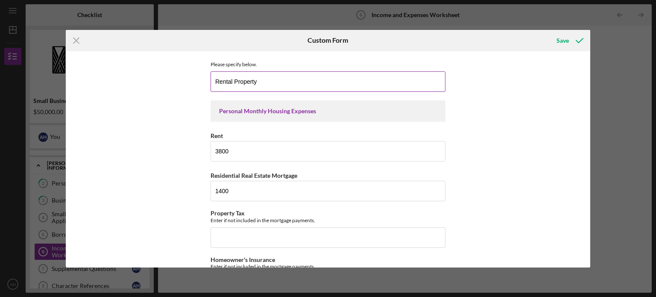
type input "3700"
click at [273, 78] on input "Rental Property" at bounding box center [328, 81] width 235 height 20
type input "Rental Property"
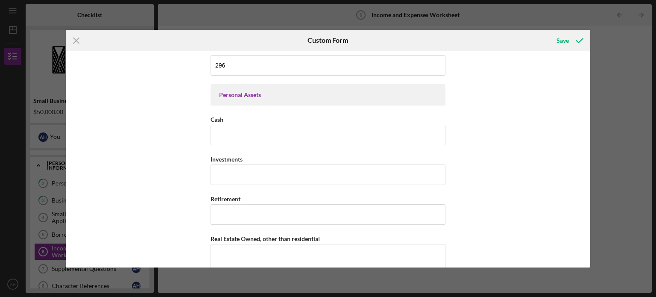
scroll to position [543, 0]
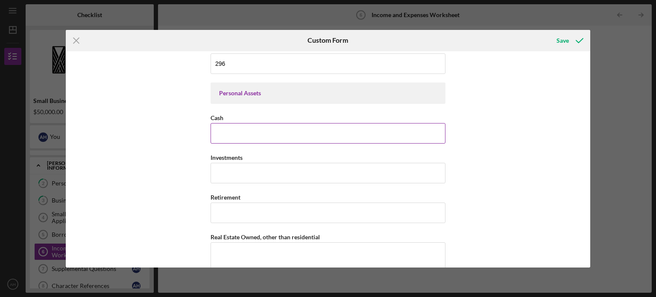
click at [227, 128] on input "Cash" at bounding box center [328, 133] width 235 height 20
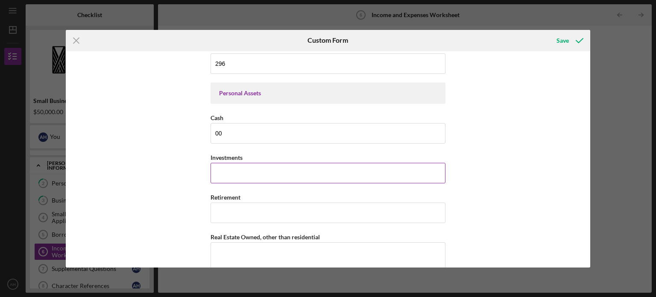
click at [227, 171] on input "Investments" at bounding box center [328, 173] width 235 height 20
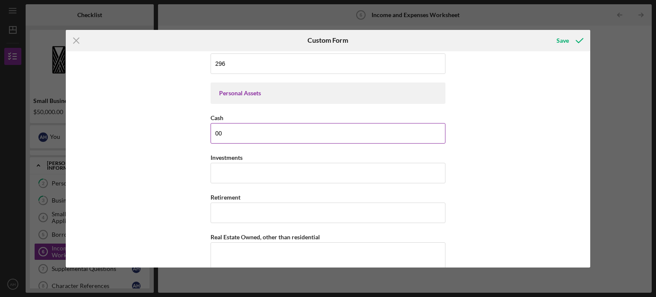
click at [248, 126] on input "00" at bounding box center [328, 133] width 235 height 20
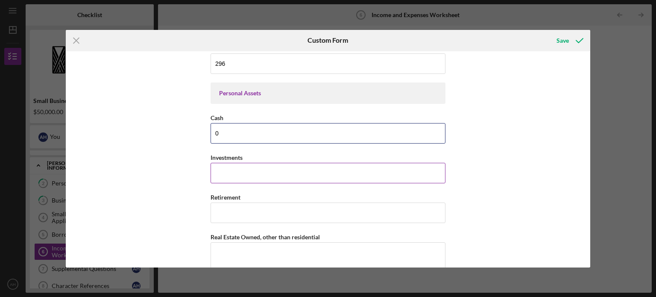
type input "0"
click at [245, 170] on input "Investments" at bounding box center [328, 173] width 235 height 20
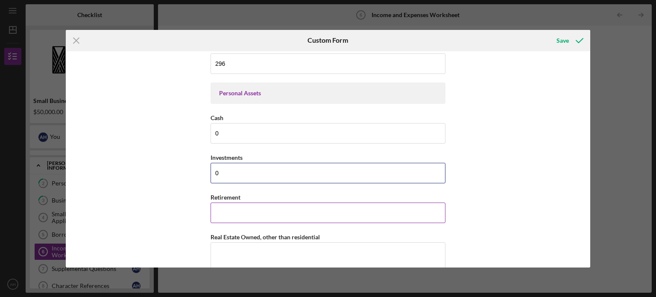
type input "0"
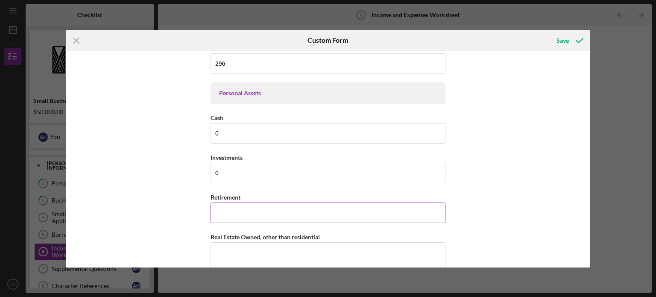
click at [238, 213] on input "Retirement" at bounding box center [328, 212] width 235 height 20
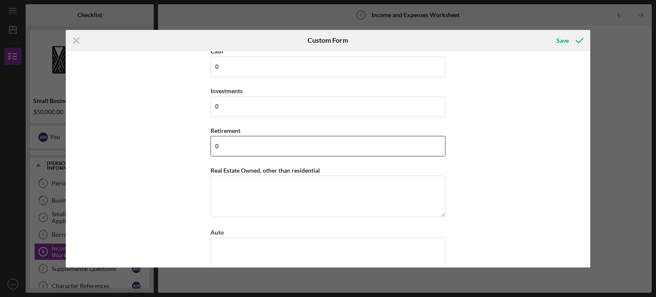
scroll to position [641, 0]
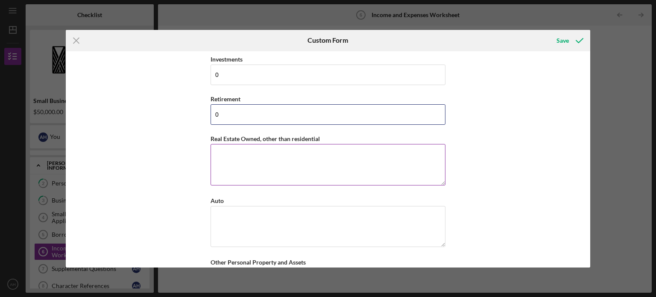
type input "0"
click at [251, 155] on textarea "Real Estate Owned, other than residential" at bounding box center [328, 164] width 235 height 41
type textarea "N/A"
click at [235, 218] on textarea "Auto" at bounding box center [328, 226] width 235 height 41
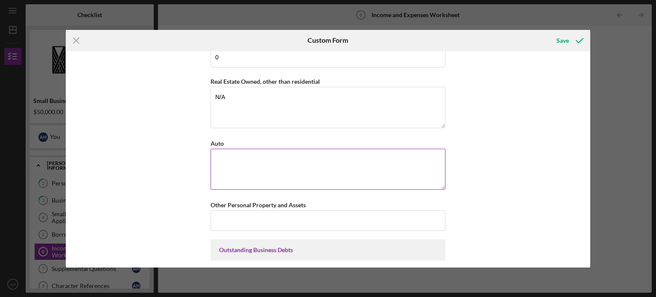
scroll to position [708, 0]
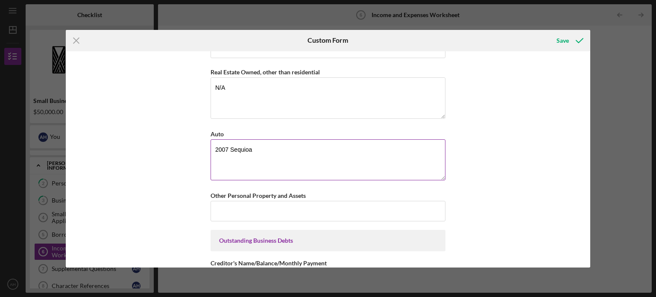
drag, startPoint x: 254, startPoint y: 144, endPoint x: 230, endPoint y: 149, distance: 24.4
click at [230, 149] on textarea "2007 Sequioa" at bounding box center [328, 159] width 235 height 41
drag, startPoint x: 244, startPoint y: 145, endPoint x: 222, endPoint y: 161, distance: 27.5
click at [222, 161] on textarea "2007 Sequioa" at bounding box center [328, 159] width 235 height 41
click at [252, 149] on textarea "2007 Sequioa" at bounding box center [328, 159] width 235 height 41
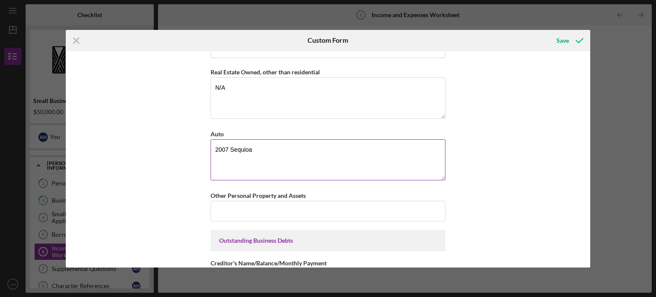
click at [252, 149] on textarea "2007 Sequioa" at bounding box center [328, 159] width 235 height 41
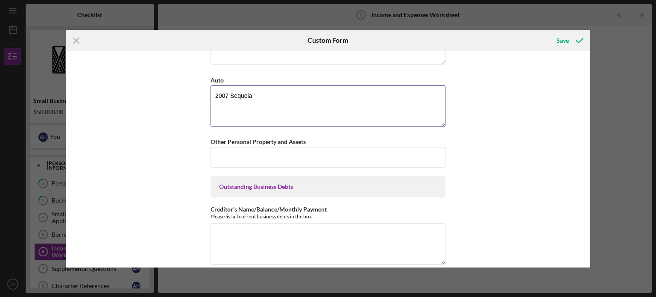
scroll to position [763, 0]
type textarea "2007 Sequoia"
click at [261, 155] on input "Other Personal Property and Assets" at bounding box center [328, 156] width 235 height 20
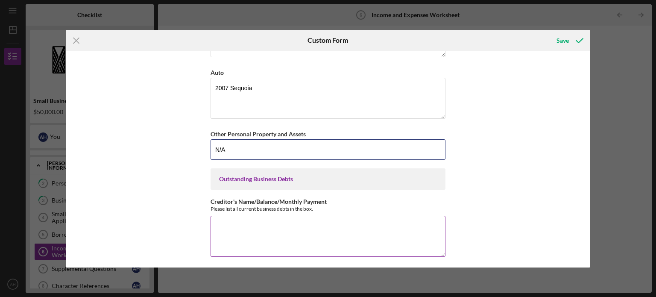
type input "N/A"
click at [229, 224] on textarea "Creditor's Name/Balance/Monthly Payment" at bounding box center [328, 236] width 235 height 41
type textarea "S"
click at [237, 244] on textarea "Dadobe LLC (previous owner) SBA EIDL Quickbooks Capital Fundbox" at bounding box center [328, 236] width 235 height 41
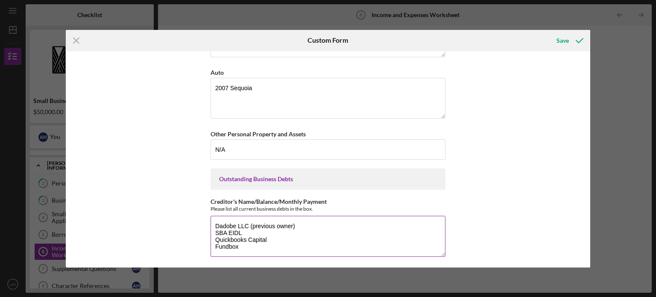
scroll to position [0, 0]
click at [243, 241] on textarea "Dadobe LLC (previous owner) SBA EIDL Quickbooks Capital Fundbox Capital on Tap …" at bounding box center [328, 236] width 235 height 41
click at [284, 235] on textarea "Dadobe LLC (previous owner) SBA EIDL Quickbooks Capital Fundbox - $7,500 Capita…" at bounding box center [328, 236] width 235 height 41
click at [311, 220] on textarea "Dadobe LLC (previous owner) SBA EIDL Quickbooks Capital - $11,000 Fundbox - $7,…" at bounding box center [328, 236] width 235 height 41
click at [246, 227] on textarea "Dadobe LLC (previous owner) - $92,000 SBA EIDL Quickbooks Capital - $11,000 Fun…" at bounding box center [328, 236] width 235 height 41
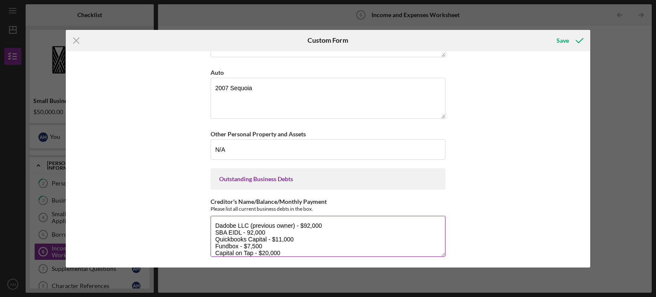
scroll to position [7, 0]
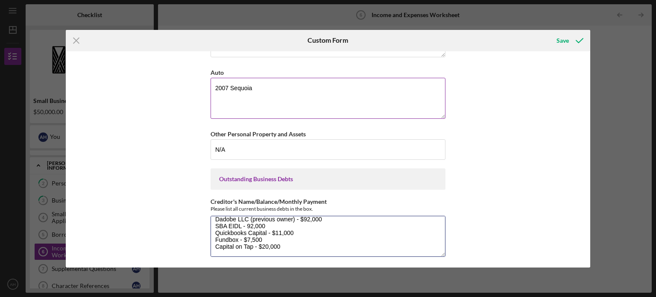
type textarea "Dadobe LLC (previous owner) - $92,000 SBA EIDL - 92,000 Quickbooks Capital - $1…"
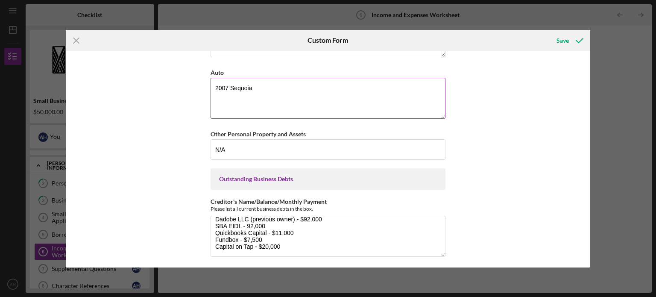
click at [230, 83] on textarea "2007 Sequoia" at bounding box center [328, 98] width 235 height 41
type textarea "2007 Toyota Sequoia"
drag, startPoint x: 507, startPoint y: 163, endPoint x: 483, endPoint y: 173, distance: 27.0
click at [483, 173] on div "*Full Legal Name [PERSON_NAME] Personal Monthly Income Base Employment Income G…" at bounding box center [328, 159] width 525 height 216
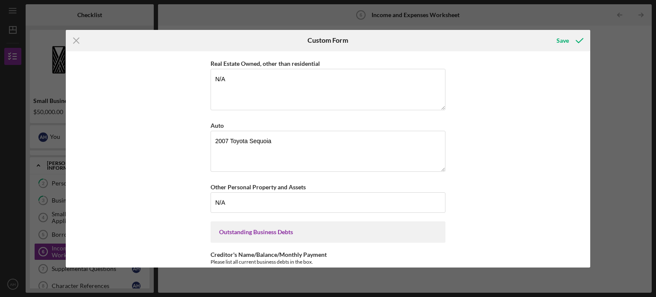
scroll to position [770, 0]
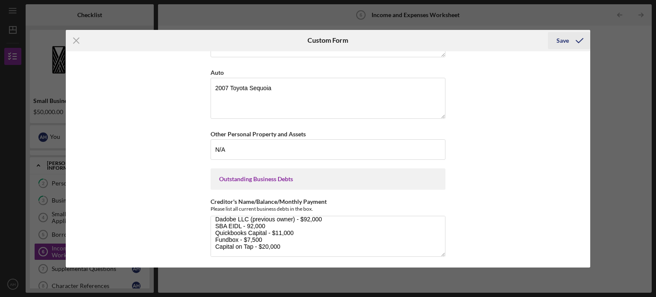
click at [562, 40] on div "Save" at bounding box center [562, 40] width 12 height 17
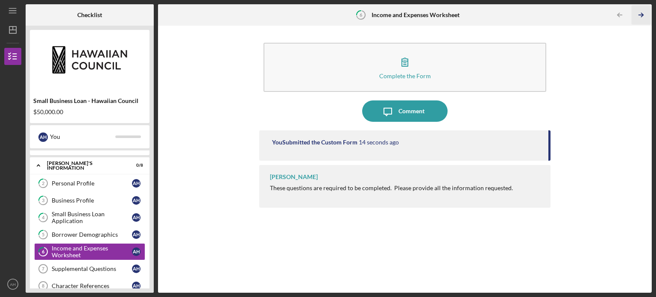
click at [641, 12] on icon "Icon/Table Pagination Arrow" at bounding box center [640, 15] width 19 height 19
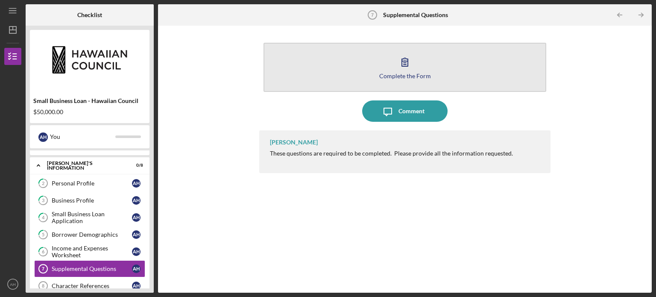
click at [398, 70] on icon "button" at bounding box center [404, 61] width 21 height 21
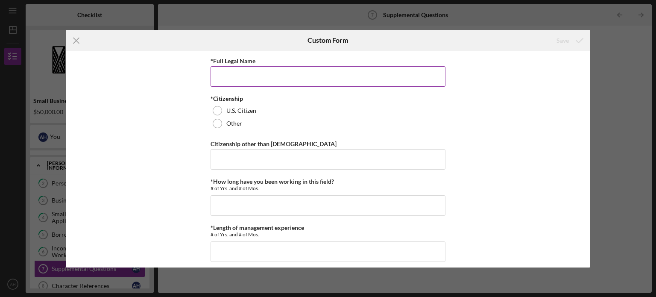
click at [351, 72] on input "*Full Legal Name" at bounding box center [328, 76] width 235 height 20
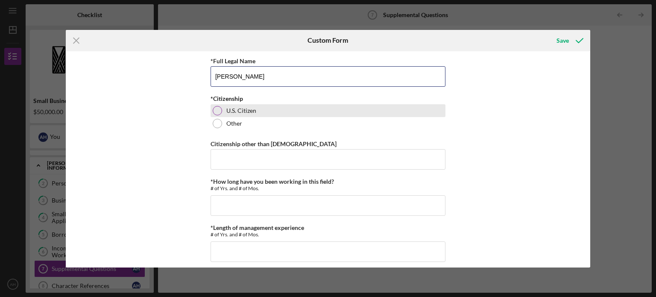
type input "[PERSON_NAME]"
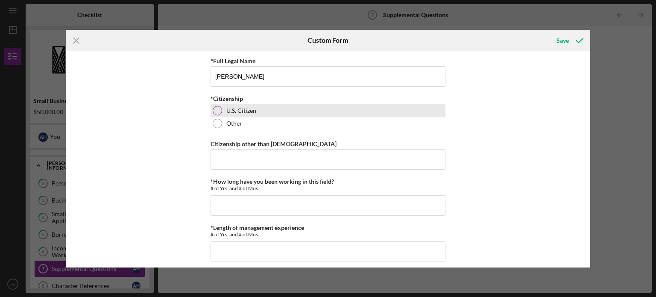
click at [217, 110] on div at bounding box center [217, 110] width 9 height 9
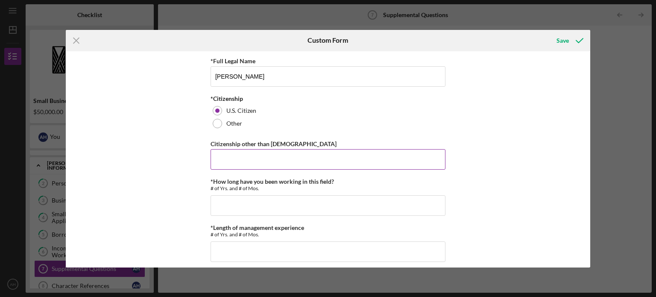
click at [229, 160] on input "Citizenship other than [DEMOGRAPHIC_DATA]" at bounding box center [328, 159] width 235 height 20
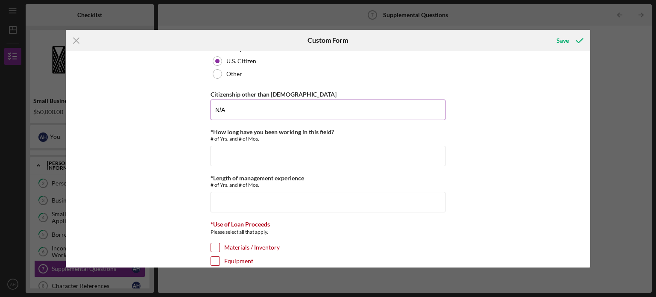
scroll to position [51, 0]
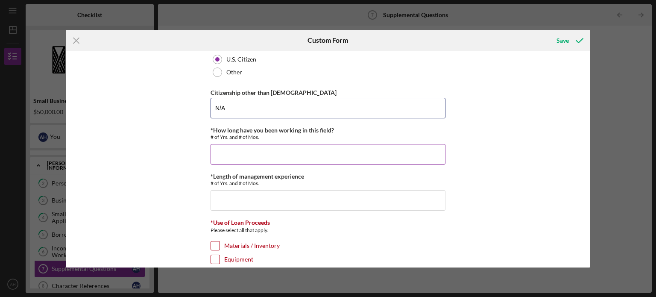
type input "N/A"
click at [228, 158] on input "*How long have you been working in this field?" at bounding box center [328, 154] width 235 height 20
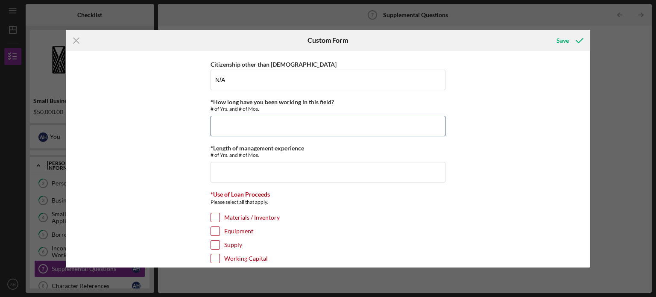
scroll to position [91, 0]
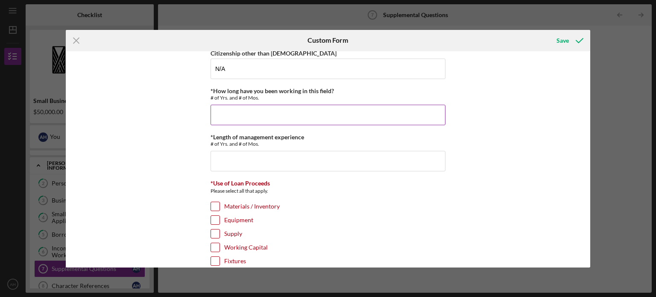
click at [231, 112] on input "*How long have you been working in this field?" at bounding box center [328, 115] width 235 height 20
type input "3 Years"
click at [263, 165] on input "*Length of management experience" at bounding box center [328, 161] width 235 height 20
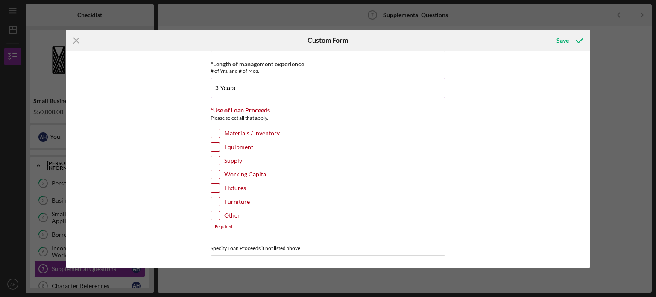
scroll to position [164, 0]
type input "3 Years"
click at [215, 172] on input "Working Capital" at bounding box center [215, 174] width 9 height 9
checkbox input "true"
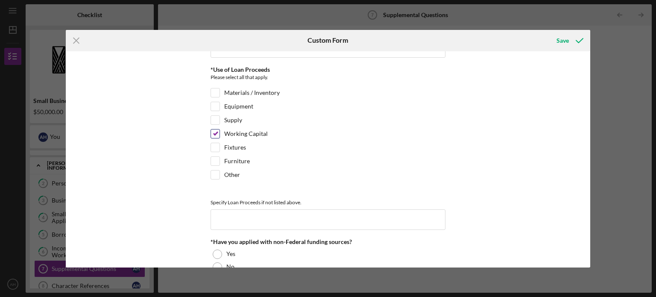
scroll to position [203, 0]
click at [214, 174] on input "Other" at bounding box center [215, 175] width 9 height 9
checkbox input "true"
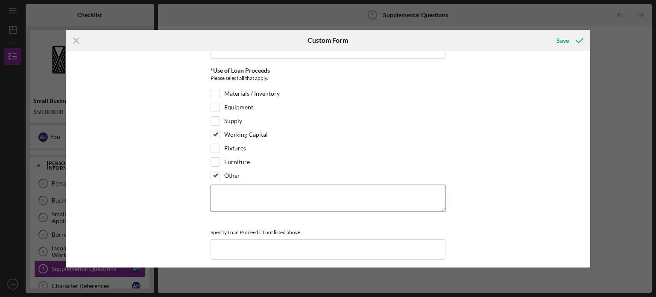
click at [243, 193] on textarea at bounding box center [328, 197] width 235 height 27
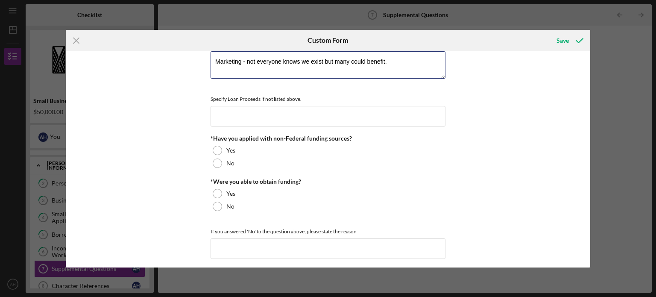
scroll to position [338, 0]
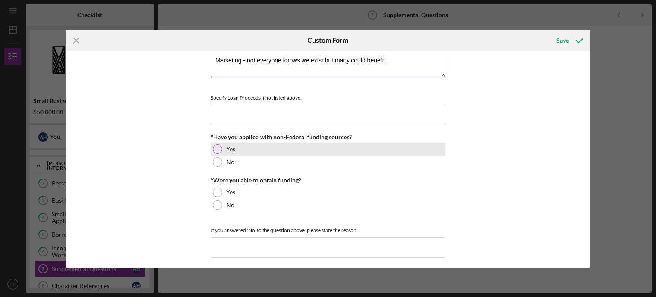
type textarea "Marketing - not everyone knows we exist but many could benefit."
click at [214, 147] on div at bounding box center [217, 148] width 9 height 9
click at [215, 147] on div at bounding box center [217, 149] width 4 height 4
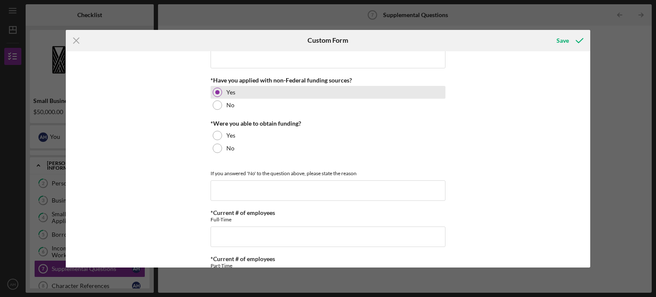
scroll to position [395, 0]
click at [214, 147] on div at bounding box center [217, 147] width 9 height 9
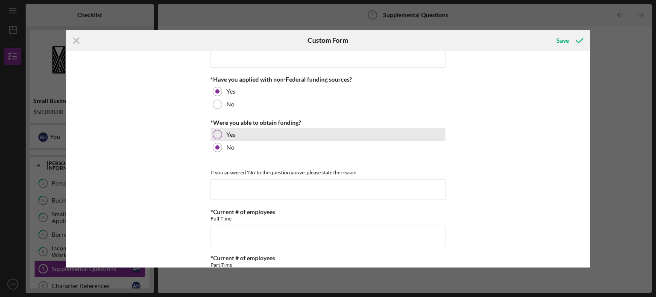
click at [216, 132] on div at bounding box center [217, 134] width 9 height 9
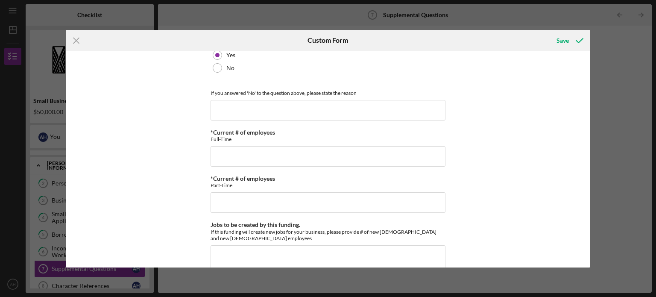
scroll to position [476, 0]
click at [219, 148] on input "*Current # of employees" at bounding box center [328, 155] width 235 height 20
type input "1"
click at [234, 205] on input "*Current # of employees" at bounding box center [328, 201] width 235 height 20
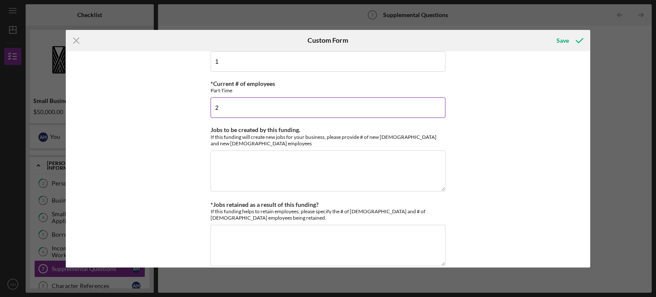
scroll to position [588, 0]
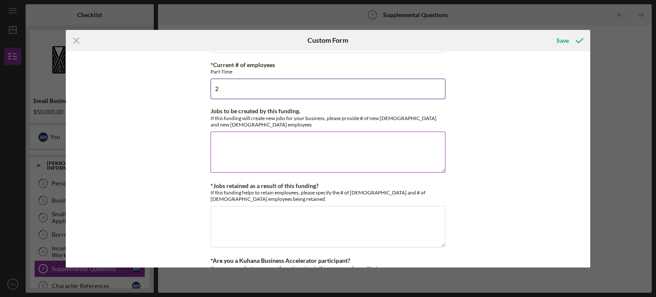
type input "2"
click at [241, 158] on textarea "Jobs to be created by this funding." at bounding box center [328, 152] width 235 height 41
click at [225, 145] on textarea "Jobs to be created by this funding." at bounding box center [328, 152] width 235 height 41
type textarea "1"
click at [216, 223] on textarea "*Jobs retained as a result of this funding?" at bounding box center [328, 226] width 235 height 41
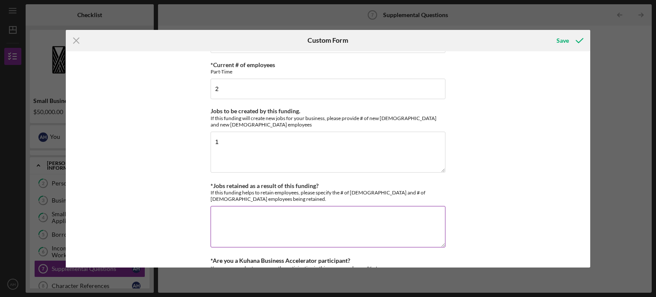
click at [257, 222] on textarea "*Jobs retained as a result of this funding?" at bounding box center [328, 226] width 235 height 41
click at [249, 213] on textarea "1 [DEMOGRAPHIC_DATA] would become [DEMOGRAPHIC_DATA]" at bounding box center [328, 226] width 235 height 41
click at [233, 213] on textarea "1 [DEMOGRAPHIC_DATA] would become [DEMOGRAPHIC_DATA]" at bounding box center [328, 226] width 235 height 41
click at [326, 211] on textarea "1 [DEMOGRAPHIC_DATA] would become [DEMOGRAPHIC_DATA]" at bounding box center [328, 226] width 235 height 41
click at [467, 206] on div "*Full Legal Name [PERSON_NAME] *Citizenship U.S. Citizen Other Citizenship othe…" at bounding box center [328, 159] width 525 height 216
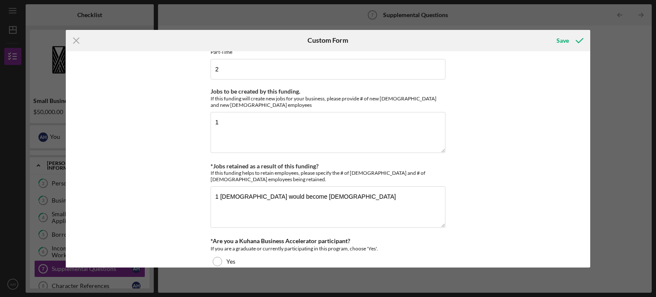
scroll to position [609, 0]
click at [222, 192] on textarea "1 [DEMOGRAPHIC_DATA] would become [DEMOGRAPHIC_DATA]" at bounding box center [328, 205] width 235 height 41
type textarea "1 [DEMOGRAPHIC_DATA] would become [DEMOGRAPHIC_DATA]"
click at [222, 117] on textarea "1" at bounding box center [328, 131] width 235 height 41
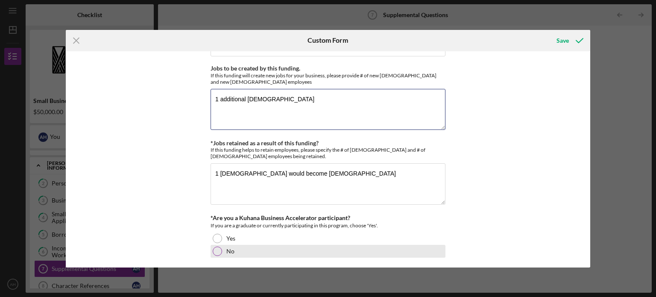
type textarea "1 additional [DEMOGRAPHIC_DATA]"
click at [214, 246] on div at bounding box center [217, 250] width 9 height 9
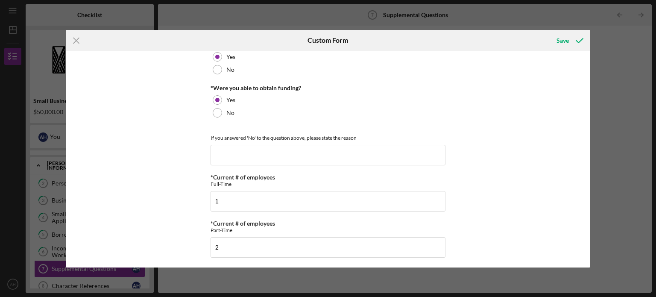
click at [530, 82] on div "*Full Legal Name [PERSON_NAME] *Citizenship U.S. Citizen Other Citizenship othe…" at bounding box center [328, 159] width 525 height 216
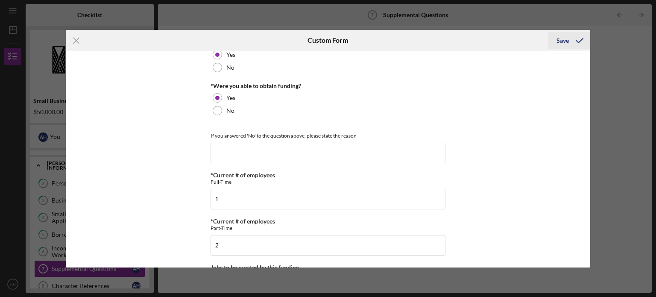
click at [566, 40] on div "Save" at bounding box center [562, 40] width 12 height 17
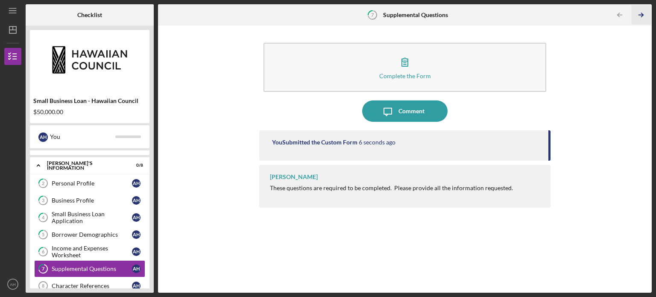
click at [640, 17] on icon "Icon/Table Pagination Arrow" at bounding box center [640, 15] width 19 height 19
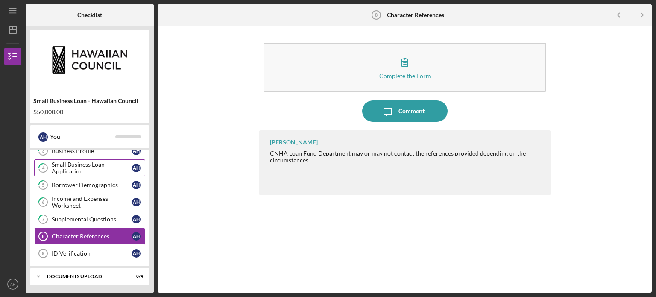
scroll to position [104, 0]
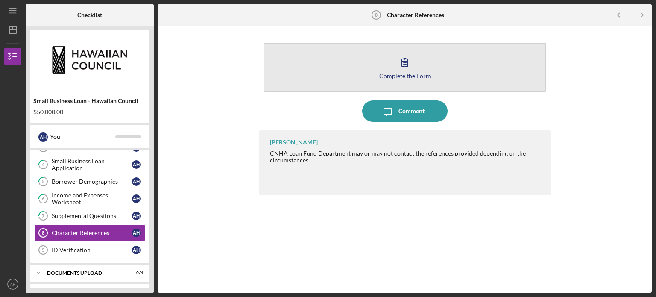
click at [420, 75] on div "Complete the Form" at bounding box center [405, 76] width 52 height 6
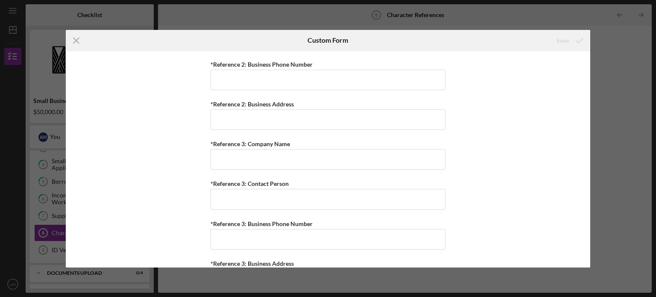
scroll to position [802, 0]
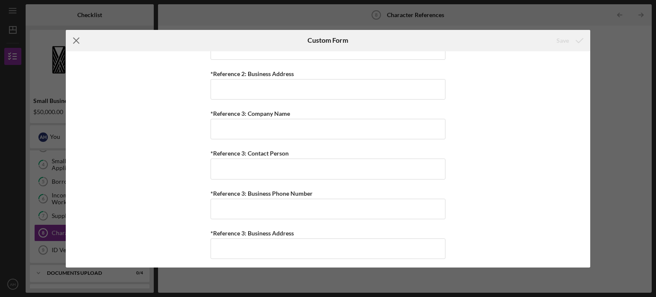
click at [77, 39] on line at bounding box center [76, 41] width 6 height 6
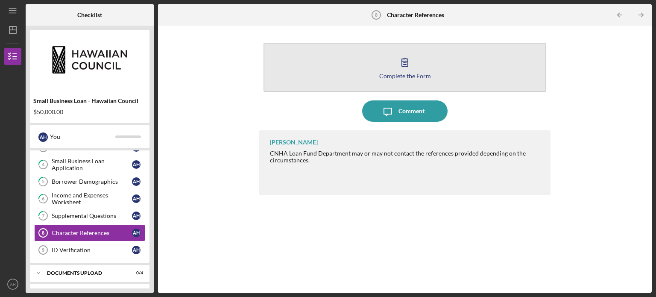
click at [406, 64] on icon "button" at bounding box center [404, 61] width 21 height 21
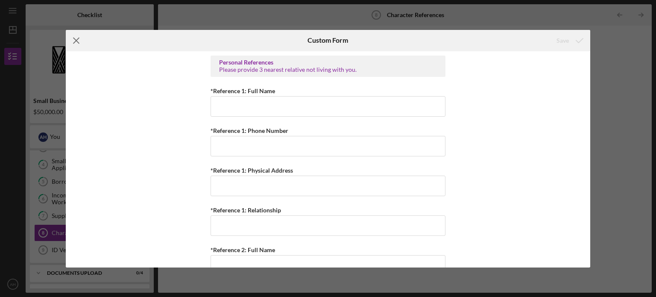
click at [77, 41] on icon "Icon/Menu Close" at bounding box center [76, 40] width 21 height 21
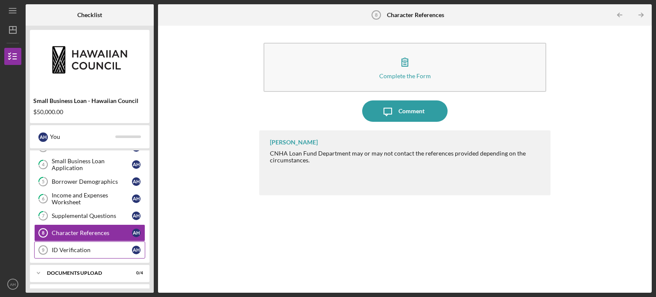
click at [76, 248] on div "ID Verification" at bounding box center [92, 249] width 80 height 7
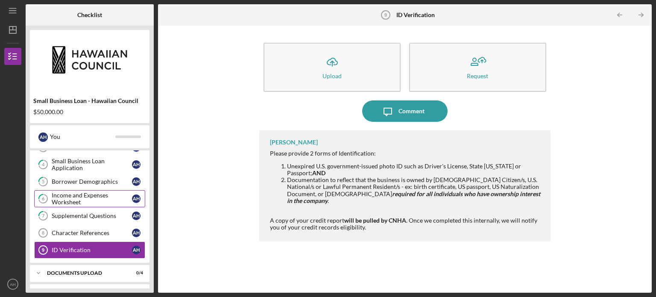
scroll to position [119, 0]
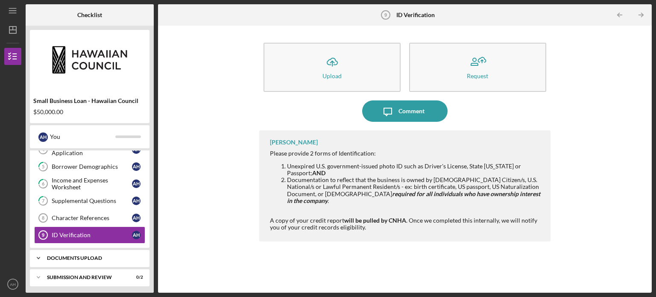
click at [88, 257] on div "DOCUMENTS UPLOAD" at bounding box center [93, 257] width 92 height 5
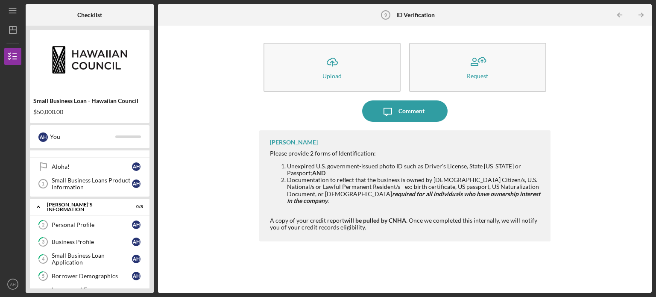
scroll to position [10, 0]
click at [85, 223] on div "Personal Profile" at bounding box center [92, 224] width 80 height 7
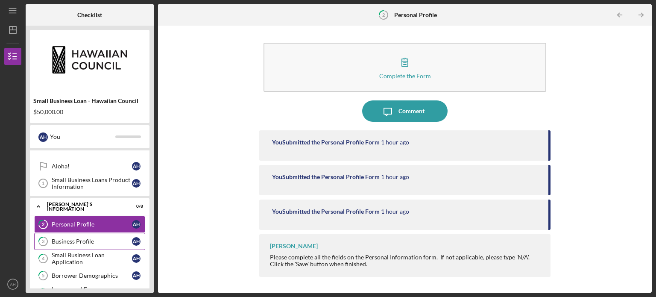
click at [82, 246] on link "3 Business Profile A H" at bounding box center [89, 241] width 111 height 17
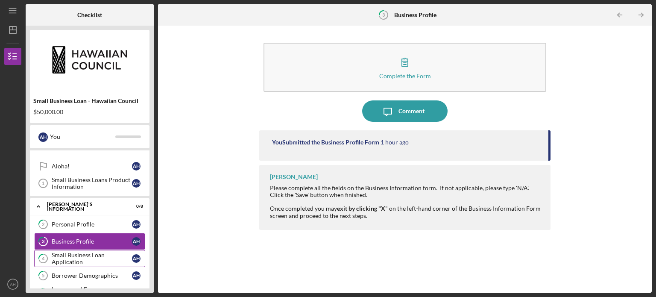
click at [79, 254] on div "Small Business Loan Application" at bounding box center [92, 259] width 80 height 14
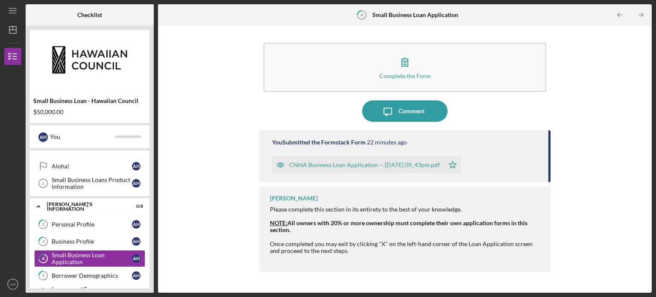
click at [322, 167] on div "CNHA Business Loan Application -- [DATE] 09_43pm.pdf" at bounding box center [364, 164] width 151 height 7
